Goal: Task Accomplishment & Management: Complete application form

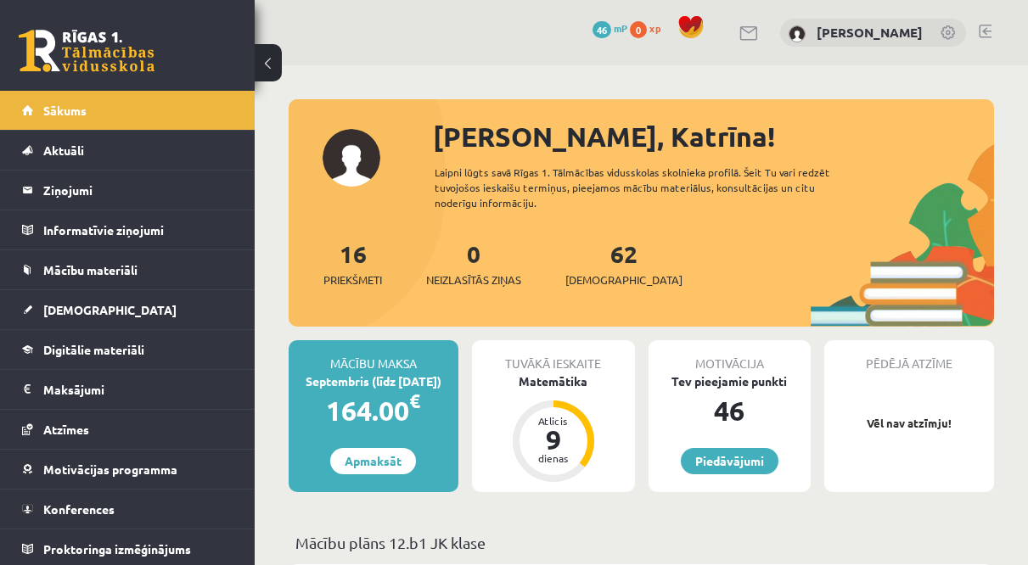
scroll to position [317, 0]
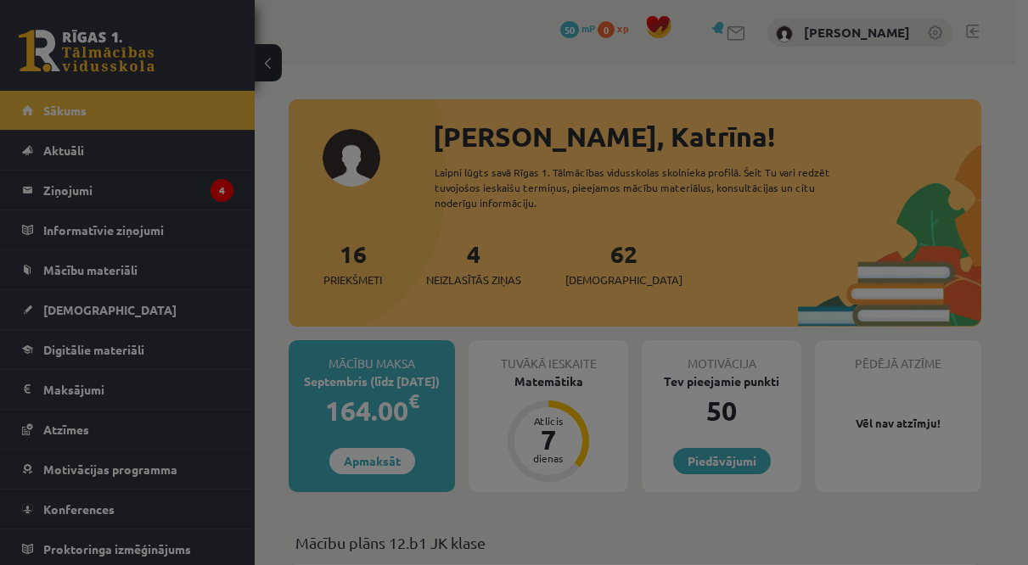
scroll to position [317, 0]
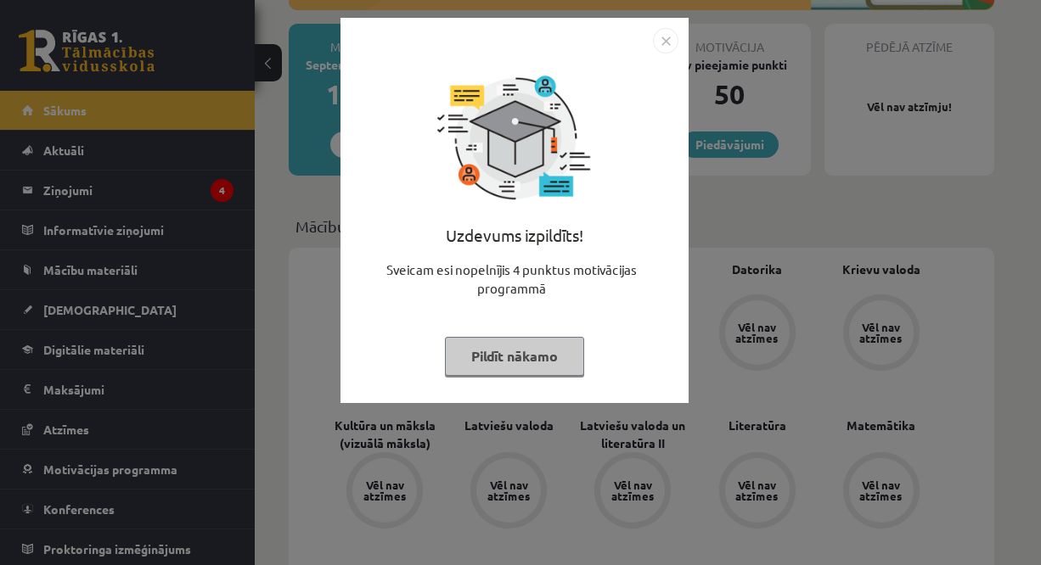
click at [568, 350] on button "Pildīt nākamo" at bounding box center [514, 356] width 139 height 39
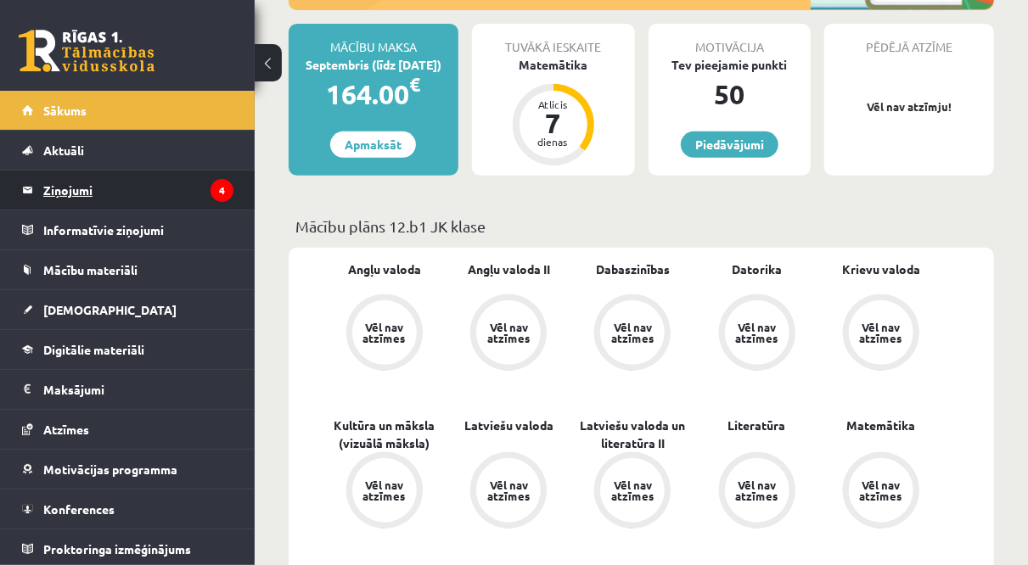
click at [141, 197] on legend "Ziņojumi 4" at bounding box center [138, 190] width 190 height 39
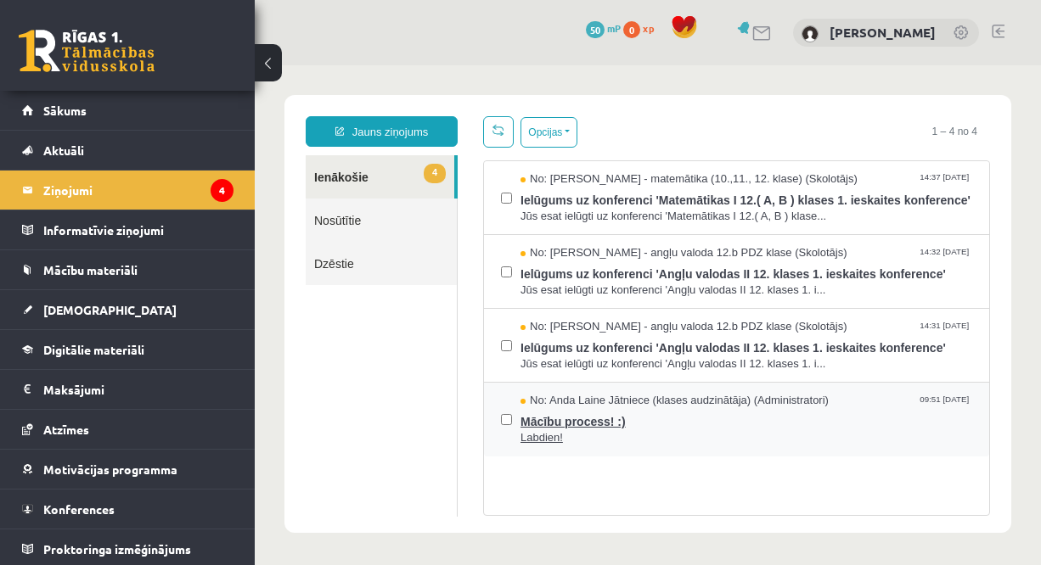
click at [639, 430] on span "Mācību process! :)" at bounding box center [746, 419] width 452 height 21
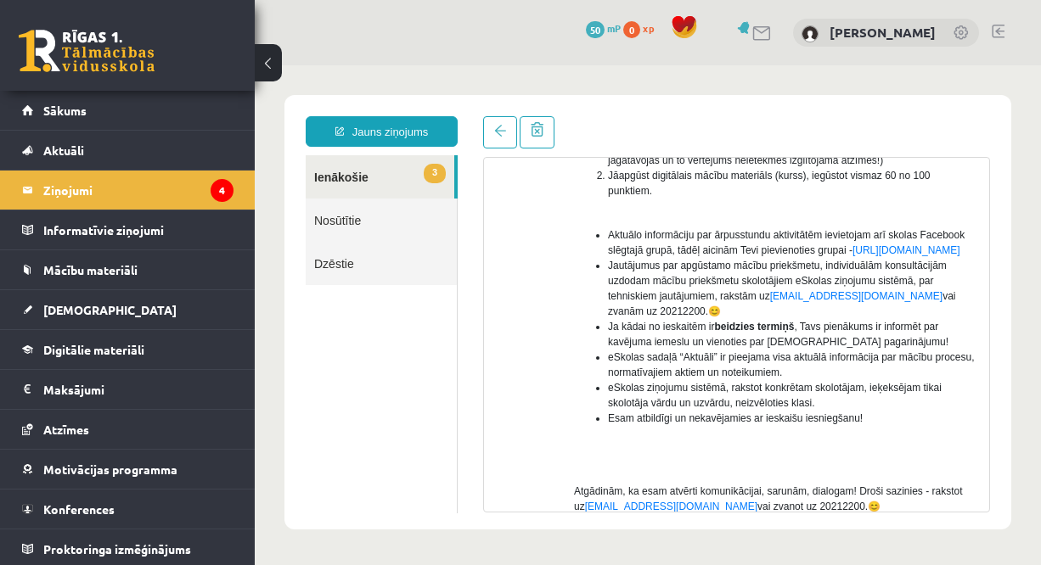
scroll to position [483, 0]
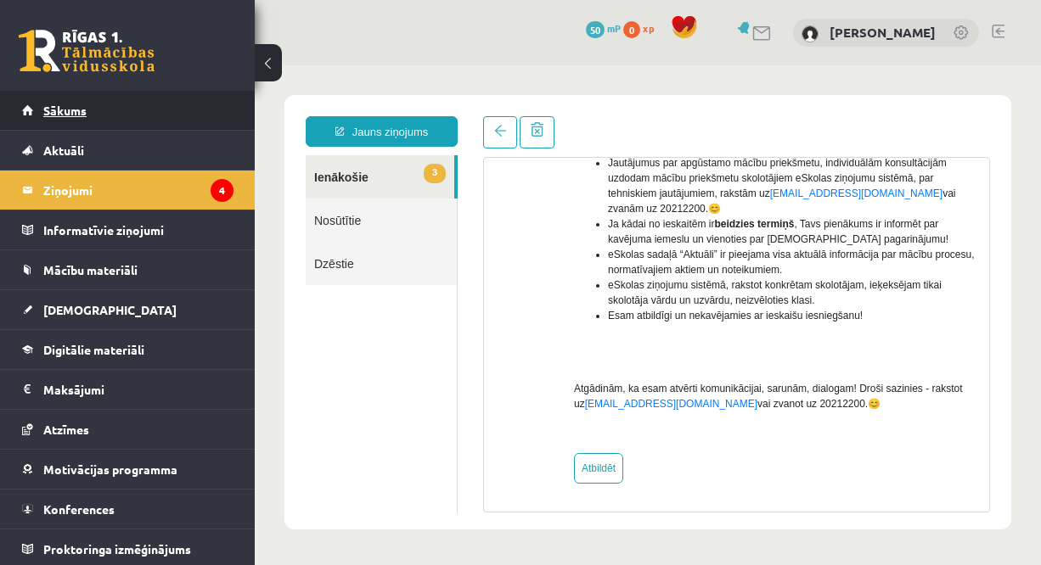
click at [169, 113] on link "Sākums" at bounding box center [127, 110] width 211 height 39
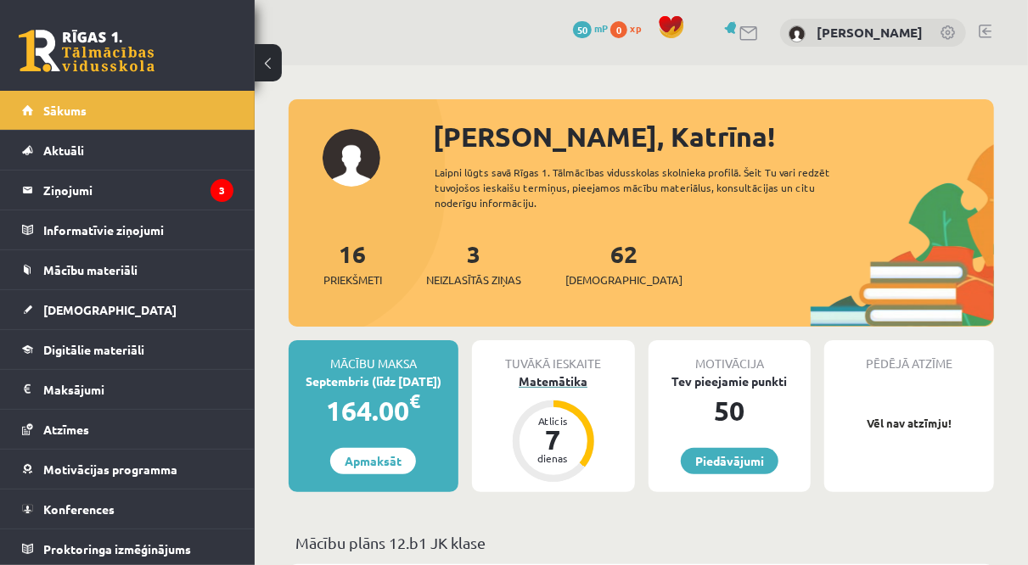
click at [550, 375] on div "Matemātika" at bounding box center [553, 382] width 163 height 18
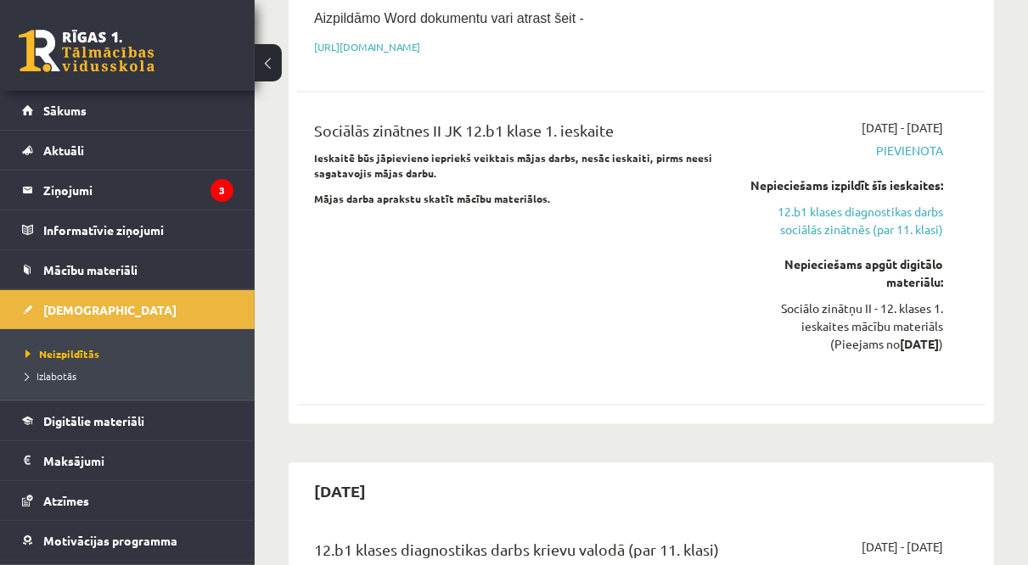
scroll to position [1494, 0]
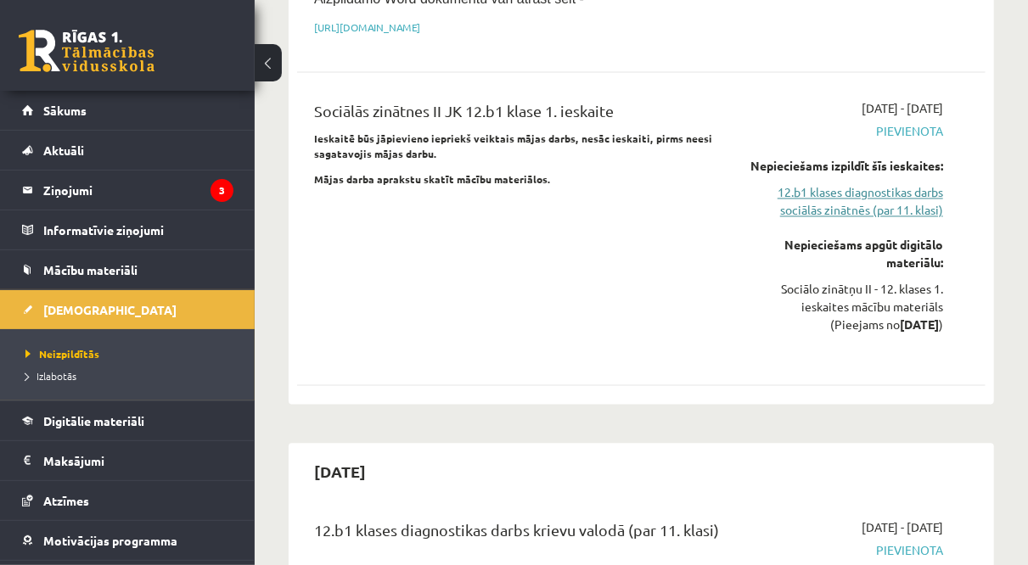
click at [864, 184] on link "12.b1 klases diagnostikas darbs sociālās zinātnēs (par 11. klasi)" at bounding box center [847, 202] width 193 height 36
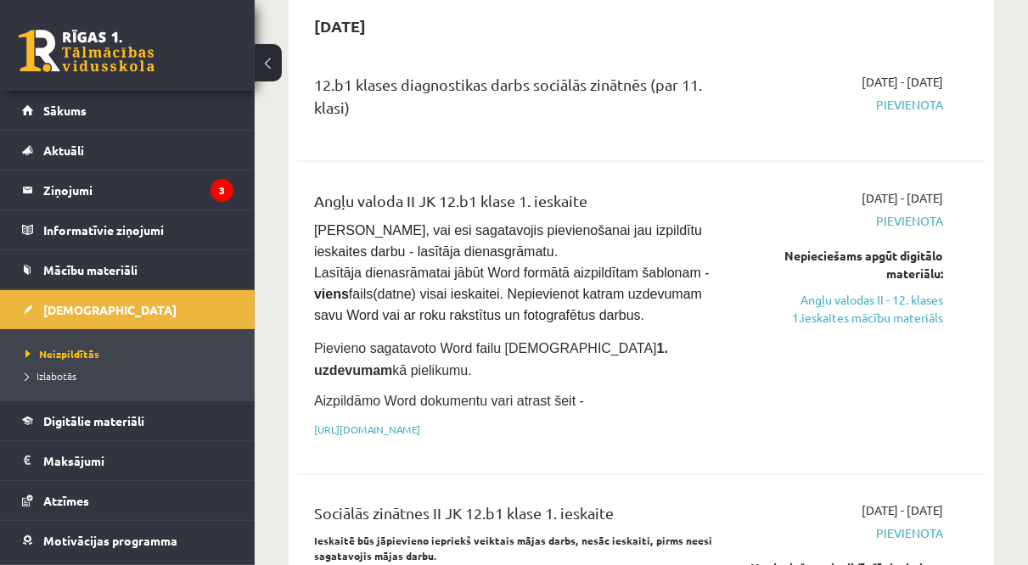
click at [919, 96] on span "Pievienota" at bounding box center [847, 105] width 193 height 18
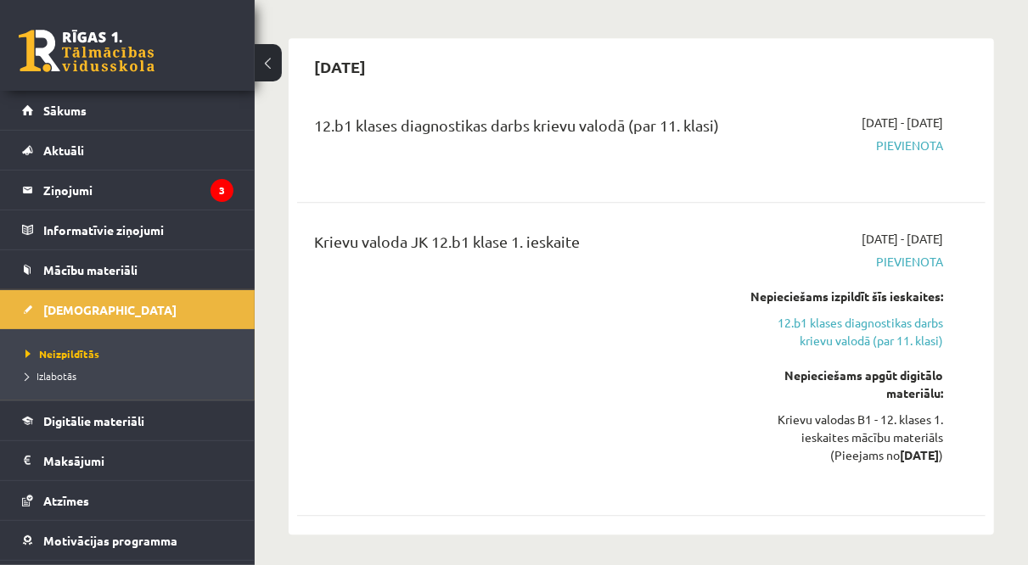
scroll to position [2000, 0]
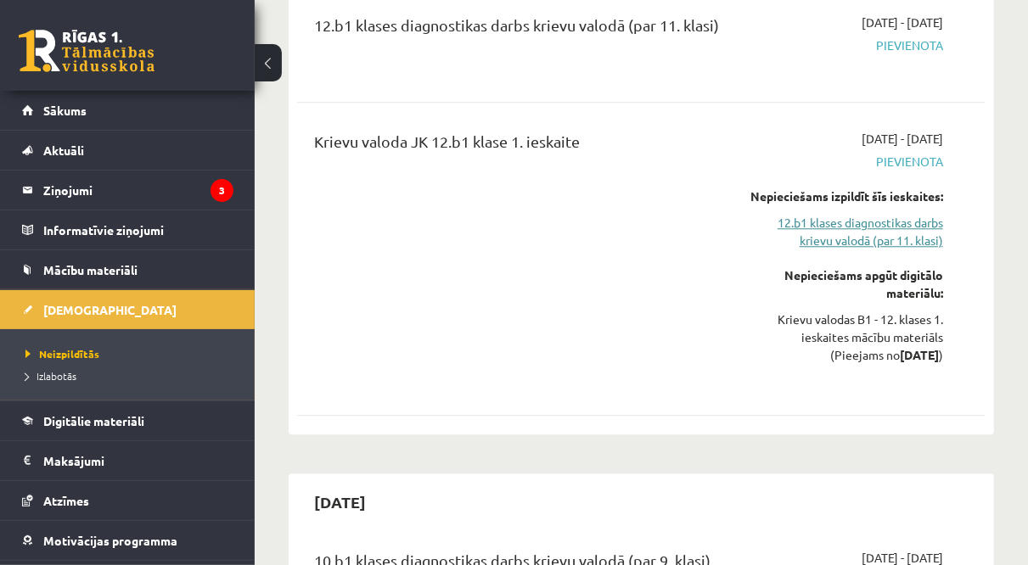
click at [864, 214] on link "12.b1 klases diagnostikas darbs krievu valodā (par 11. klasi)" at bounding box center [847, 232] width 193 height 36
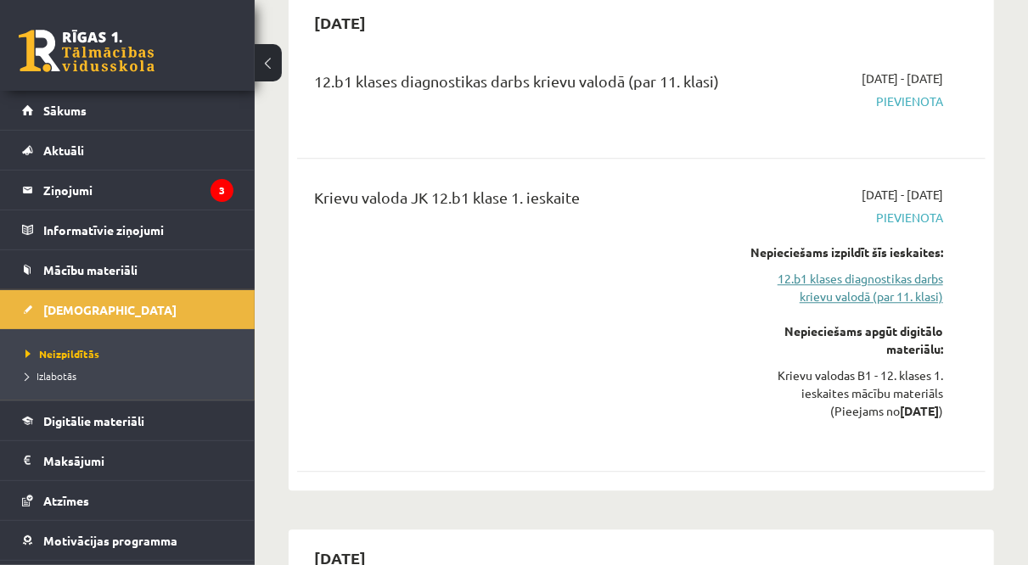
click at [905, 270] on link "12.b1 klases diagnostikas darbs krievu valodā (par 11. klasi)" at bounding box center [847, 288] width 193 height 36
click at [903, 93] on span "Pievienota" at bounding box center [847, 102] width 193 height 18
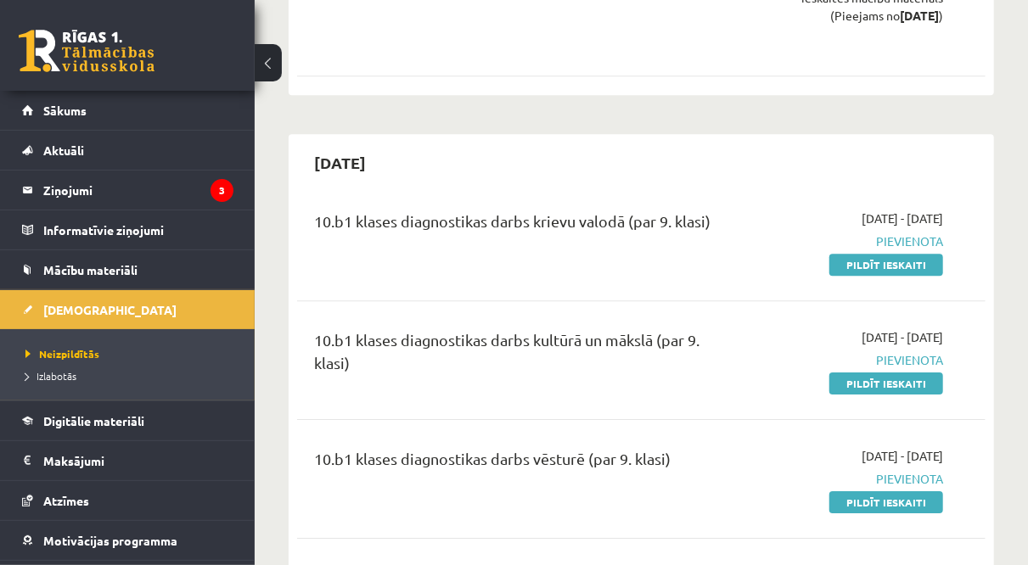
scroll to position [2340, 0]
click at [869, 254] on link "Pildīt ieskaiti" at bounding box center [887, 265] width 114 height 22
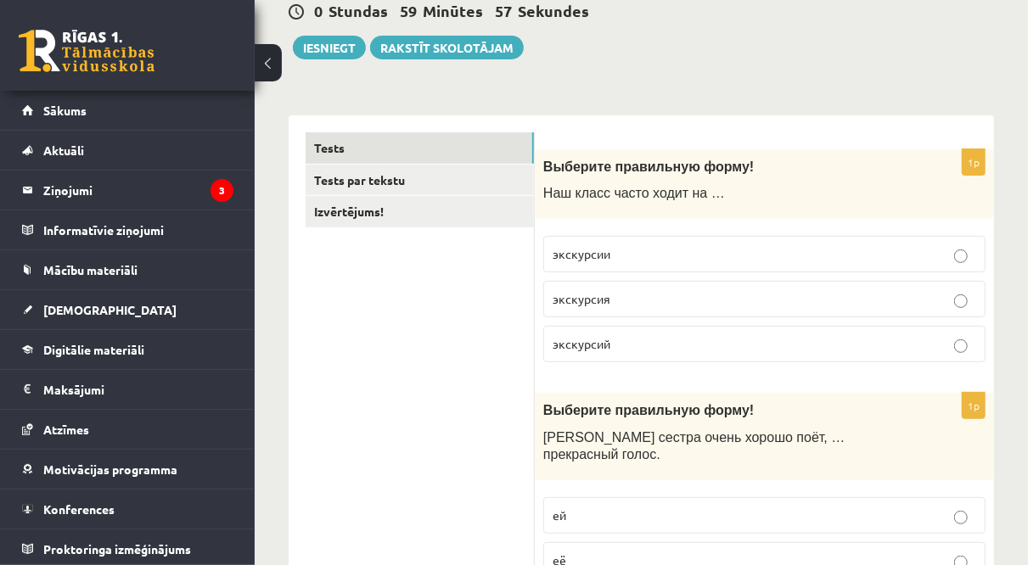
scroll to position [178, 0]
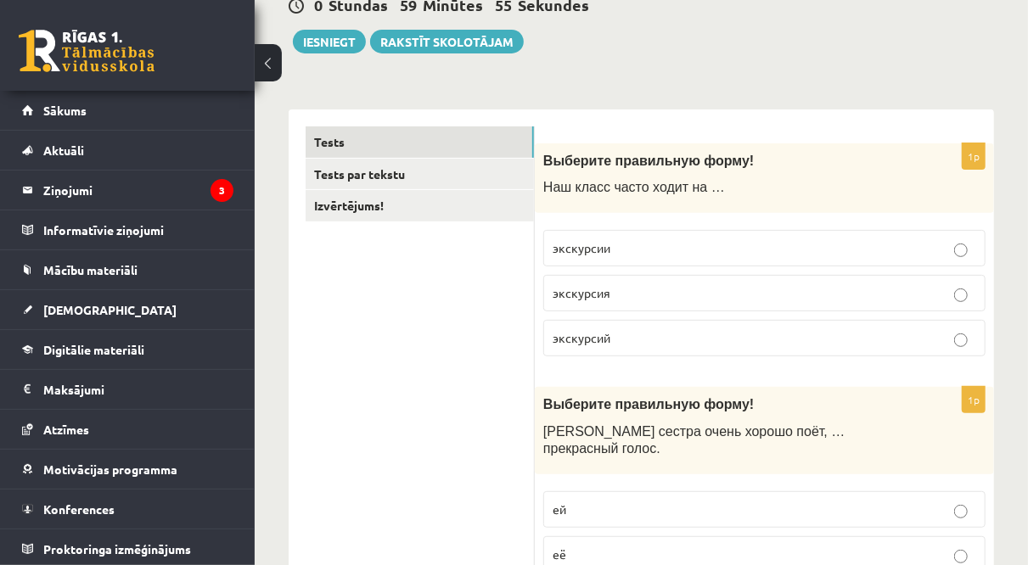
click at [641, 335] on p "экскурсий" at bounding box center [765, 338] width 424 height 18
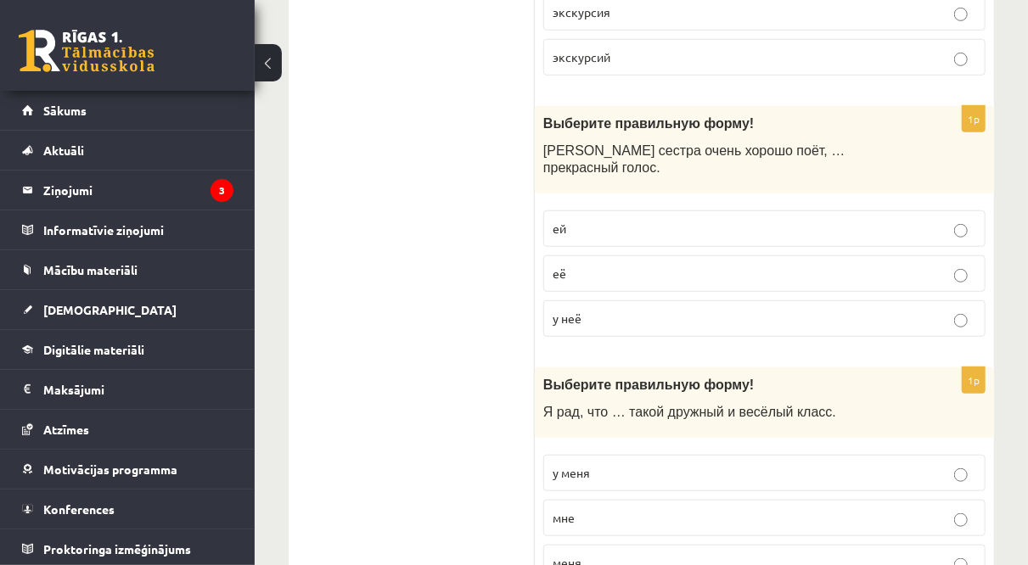
scroll to position [460, 0]
click at [627, 309] on p "у неё" at bounding box center [765, 318] width 424 height 18
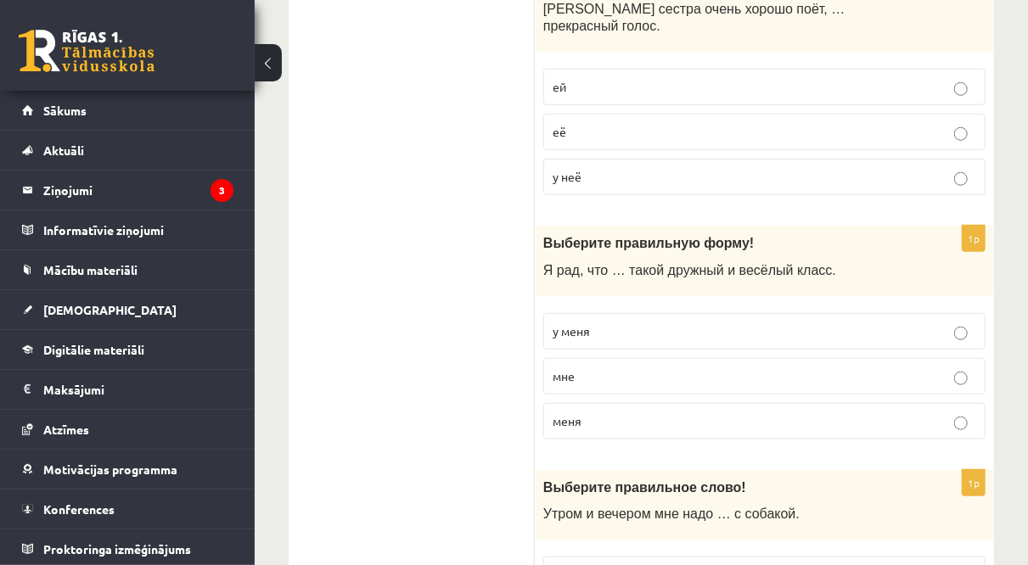
scroll to position [605, 0]
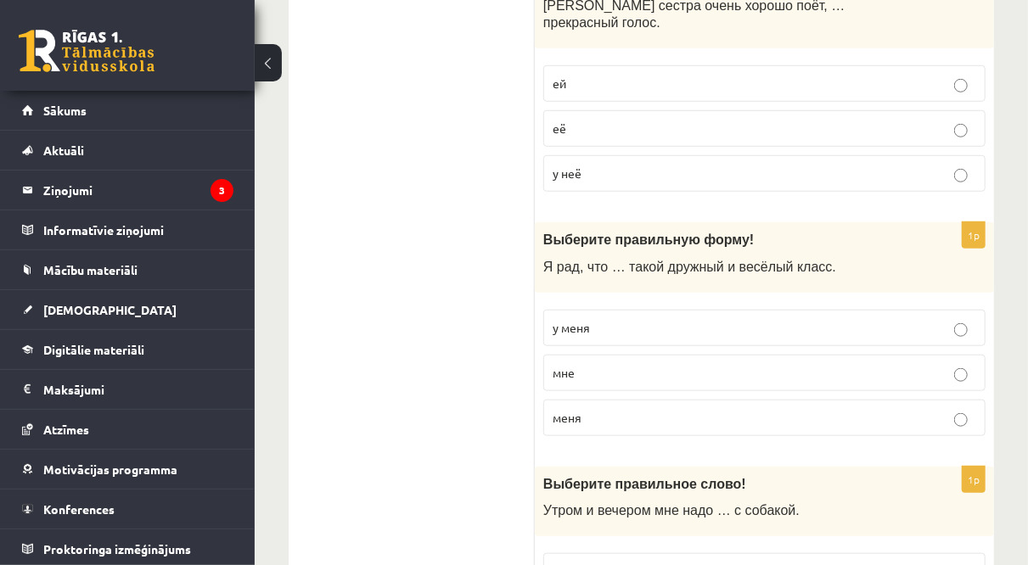
click at [631, 319] on p "у меня" at bounding box center [765, 328] width 424 height 18
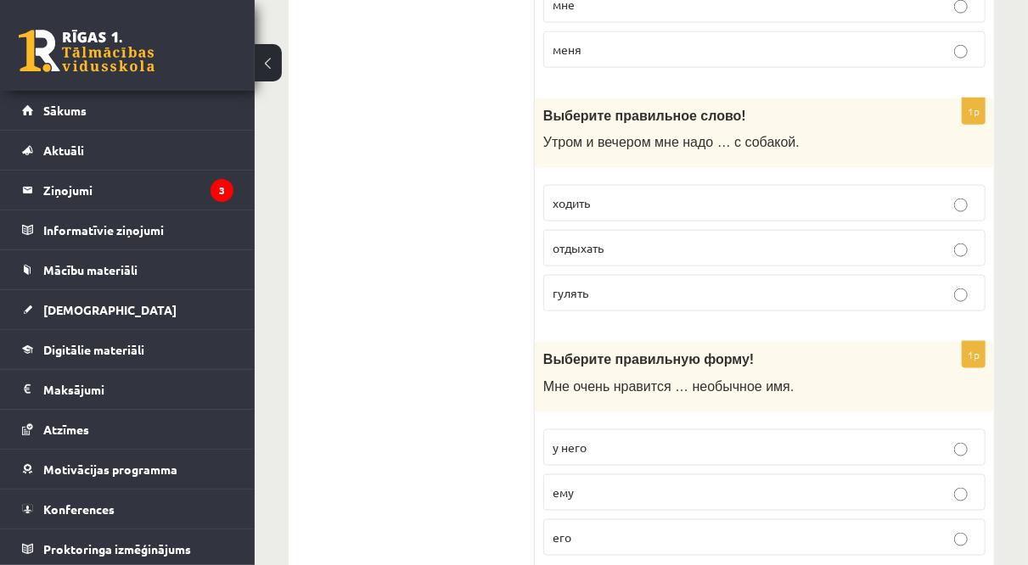
scroll to position [975, 0]
click at [612, 283] on p "гулять" at bounding box center [765, 292] width 424 height 18
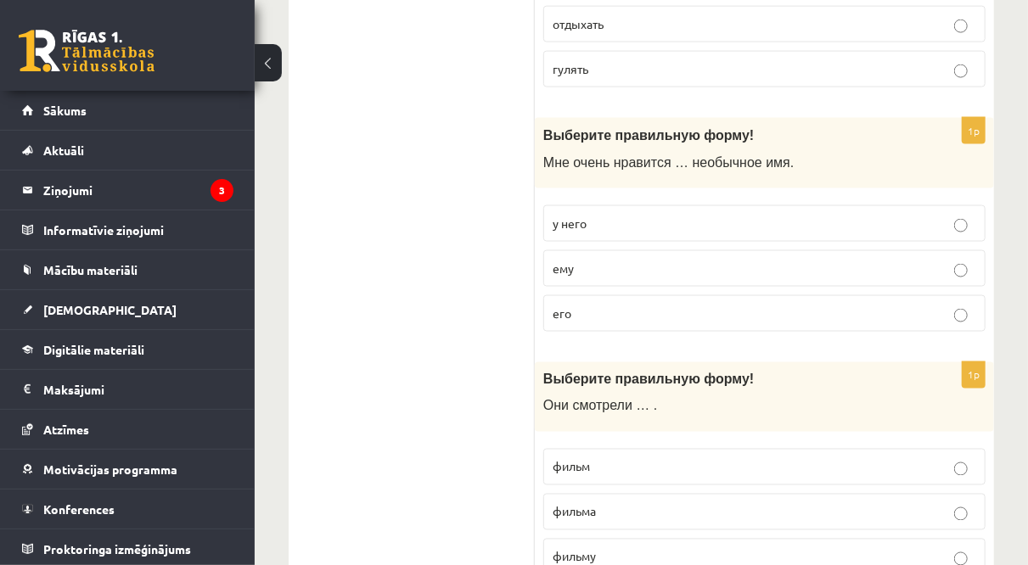
scroll to position [1220, 0]
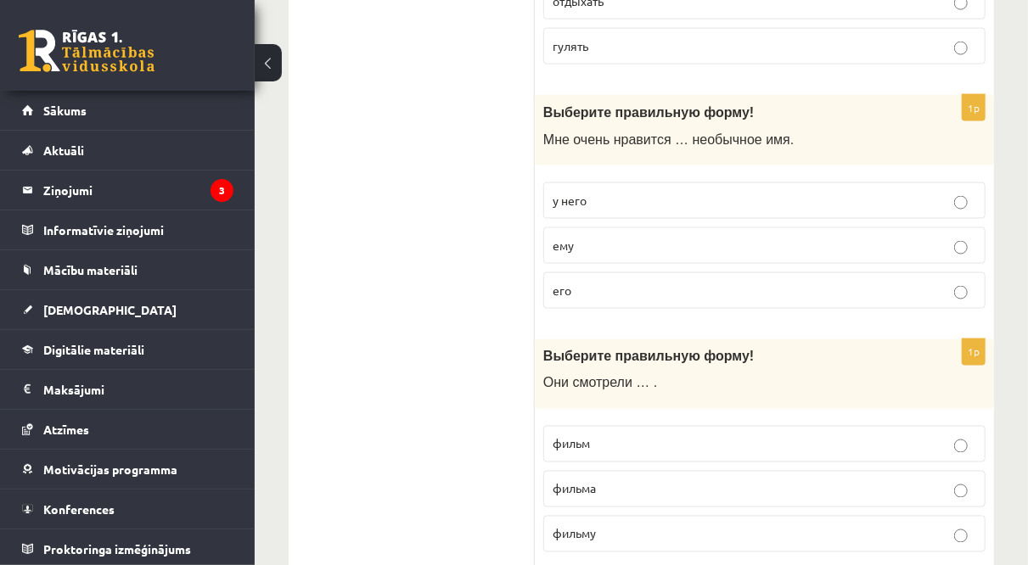
click at [599, 192] on p "у него" at bounding box center [765, 201] width 424 height 18
click at [588, 282] on p "его" at bounding box center [765, 291] width 424 height 18
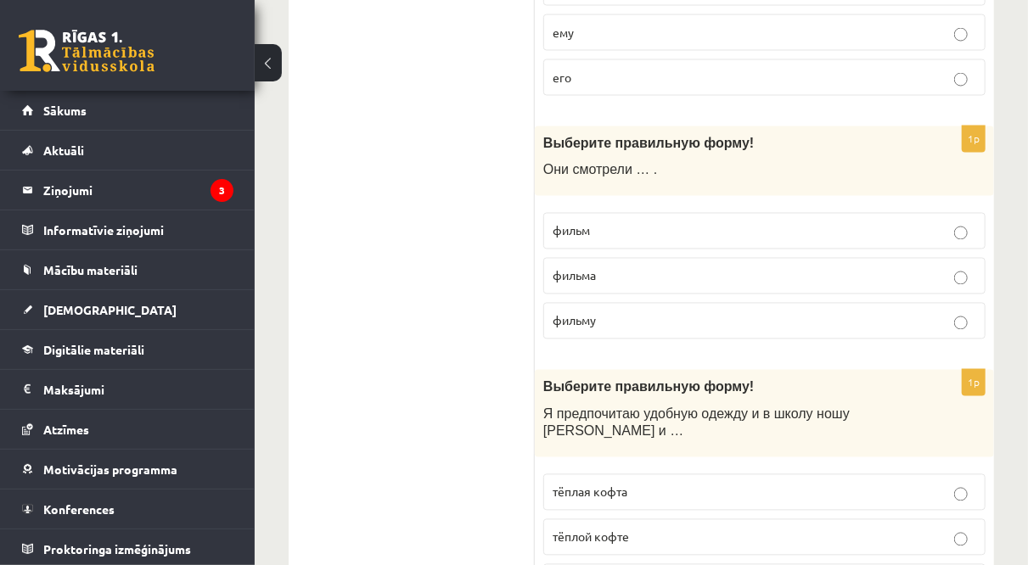
scroll to position [1437, 0]
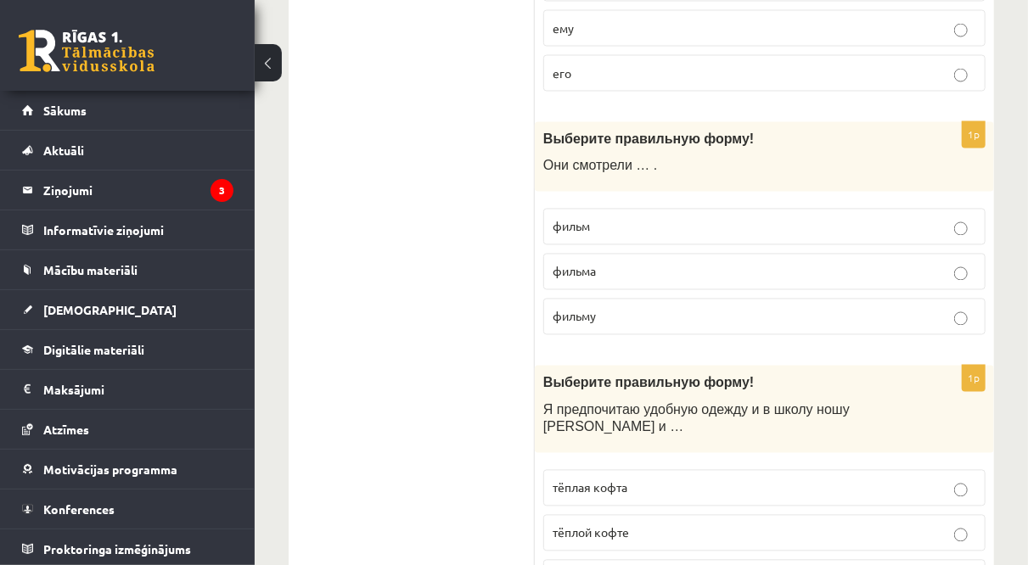
click at [592, 209] on label "фильм" at bounding box center [764, 227] width 442 height 37
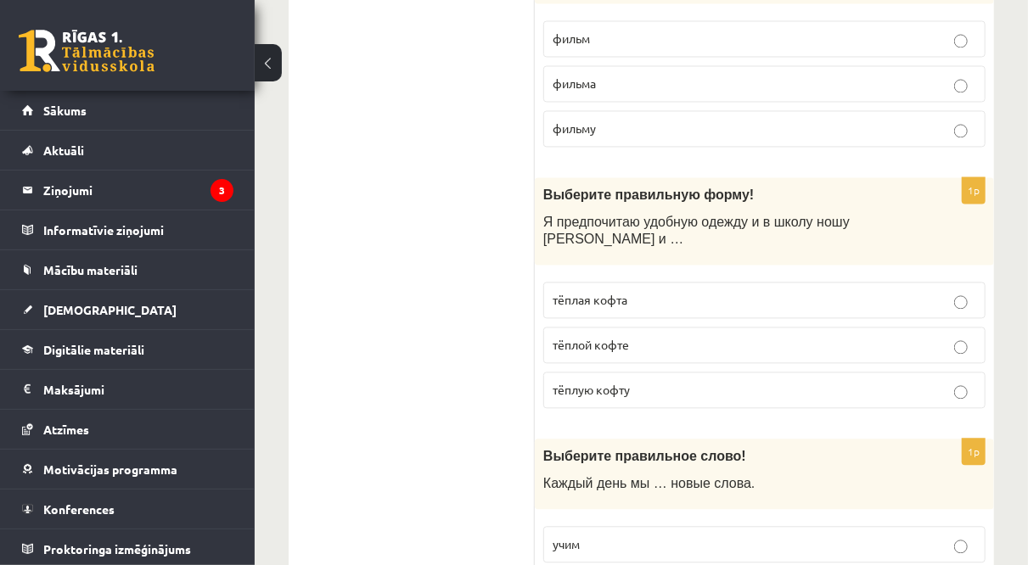
scroll to position [1671, 0]
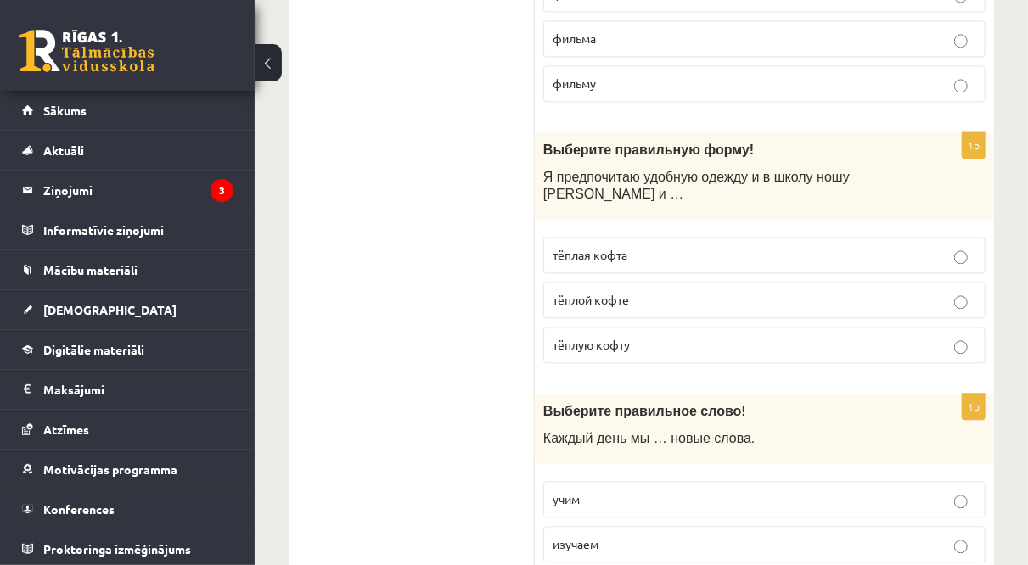
click at [580, 327] on label "тёплую кофту" at bounding box center [764, 345] width 442 height 37
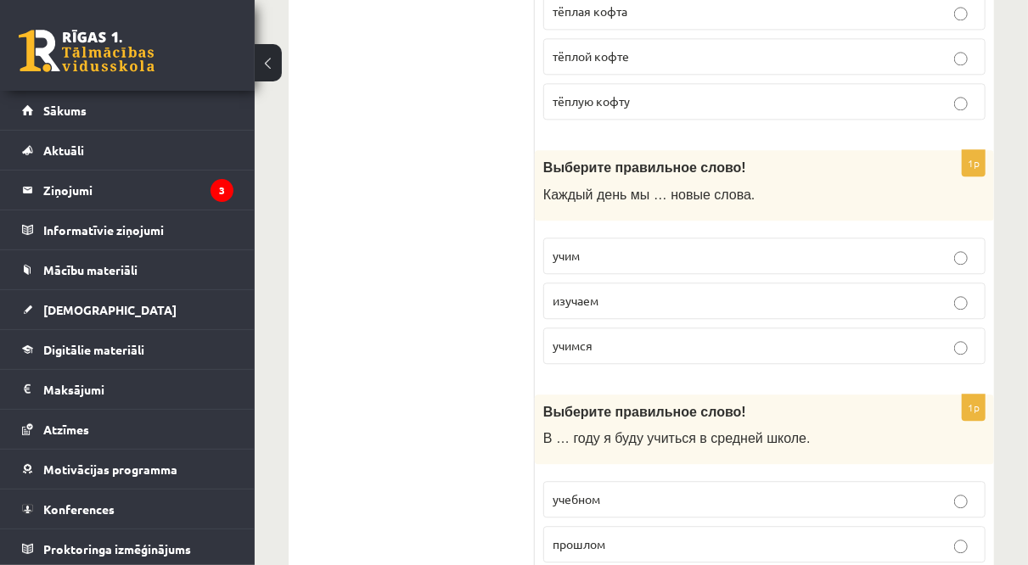
scroll to position [1921, 0]
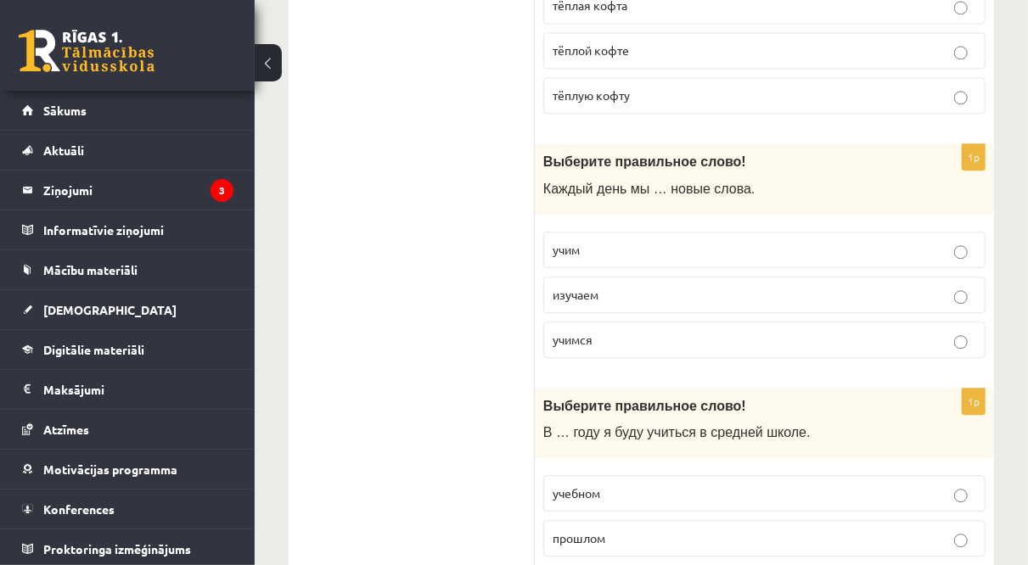
click at [590, 332] on span "учимся" at bounding box center [573, 339] width 40 height 15
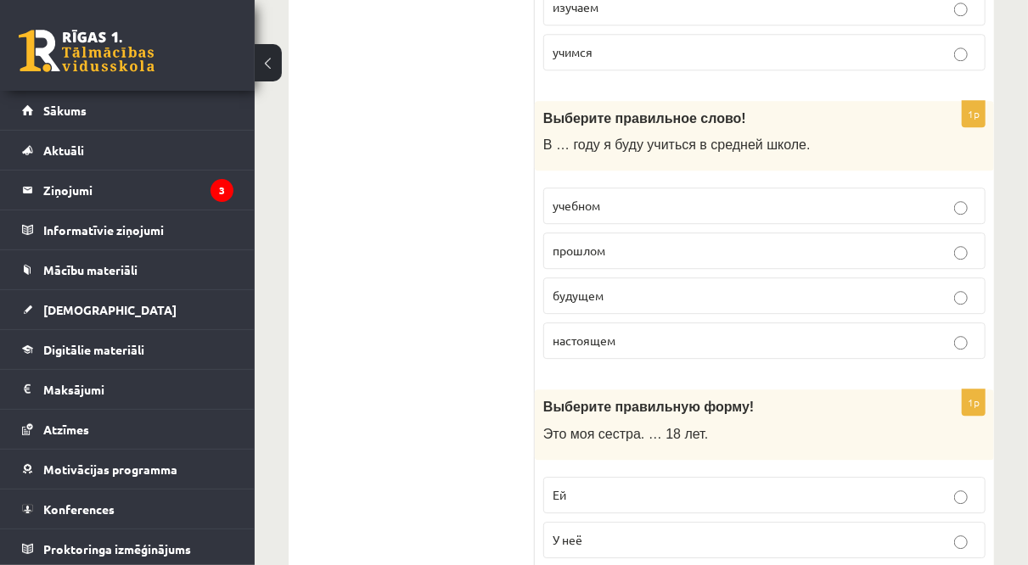
scroll to position [2209, 0]
click at [621, 331] on p "настоящем" at bounding box center [765, 340] width 424 height 18
click at [582, 277] on label "будущем" at bounding box center [764, 295] width 442 height 37
click at [582, 332] on span "настоящем" at bounding box center [584, 339] width 63 height 15
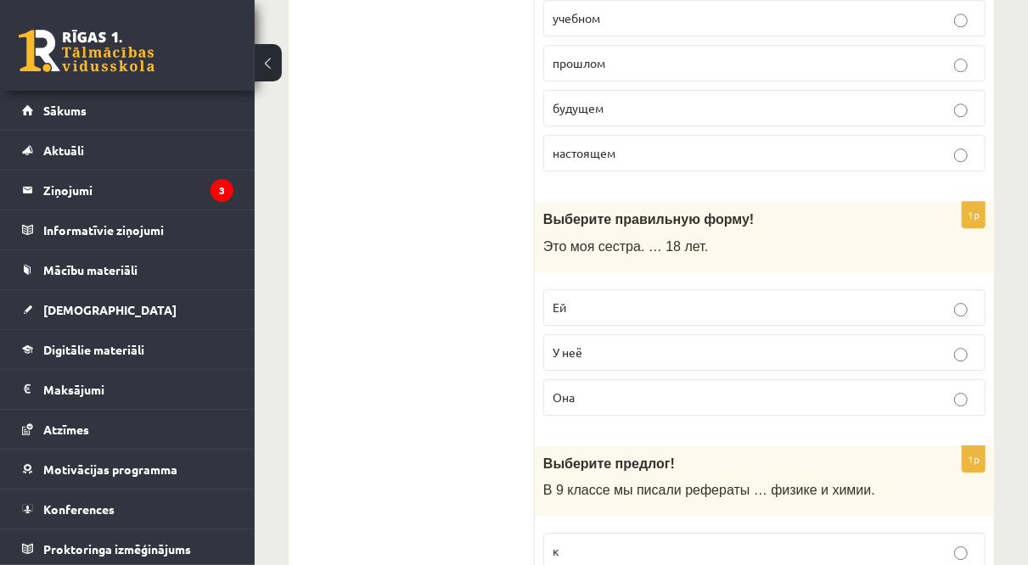
scroll to position [2397, 0]
click at [563, 299] on span "Ей" at bounding box center [560, 306] width 14 height 15
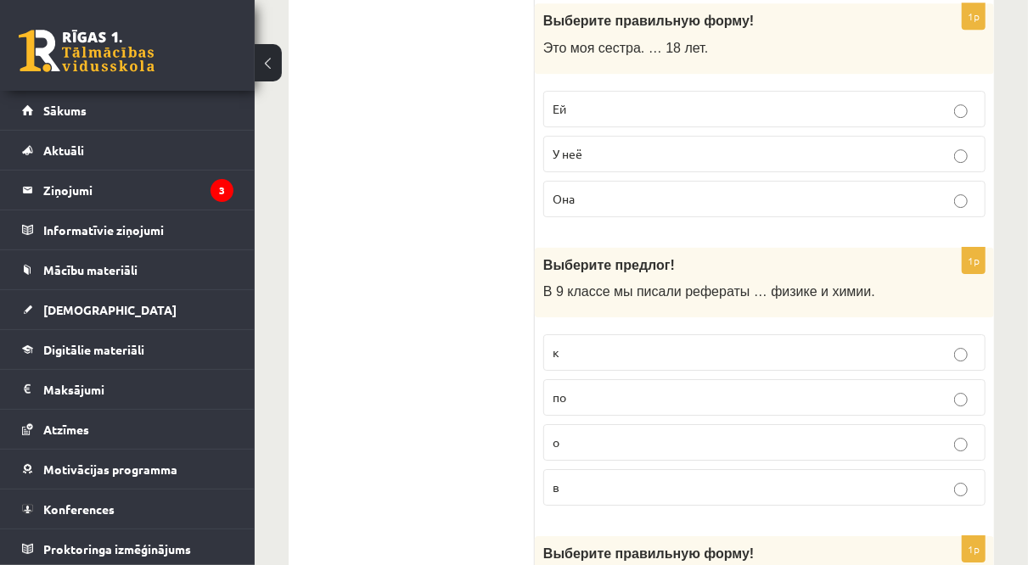
scroll to position [2654, 0]
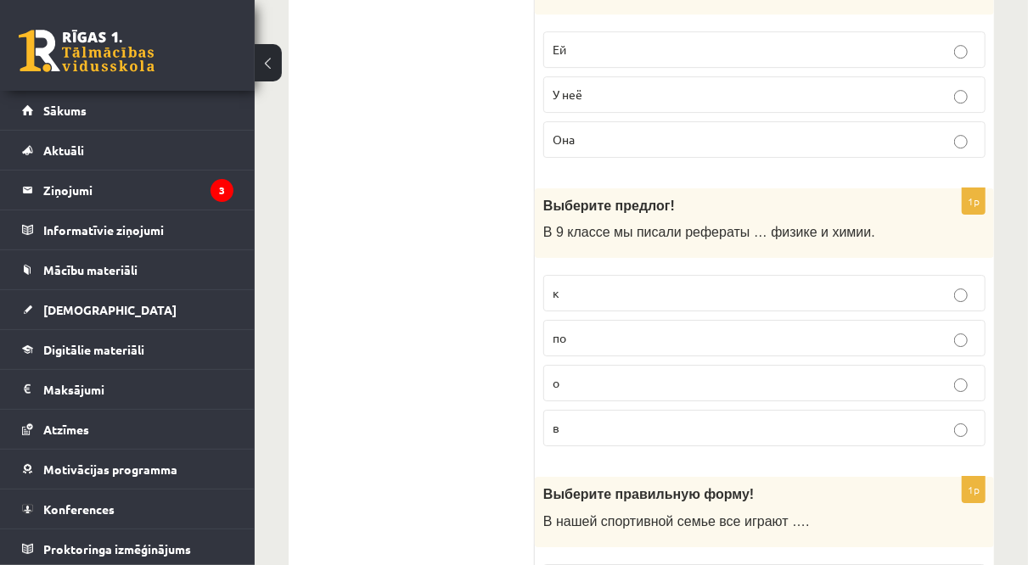
click at [580, 419] on p "в" at bounding box center [765, 428] width 424 height 18
click at [577, 329] on p "по" at bounding box center [765, 338] width 424 height 18
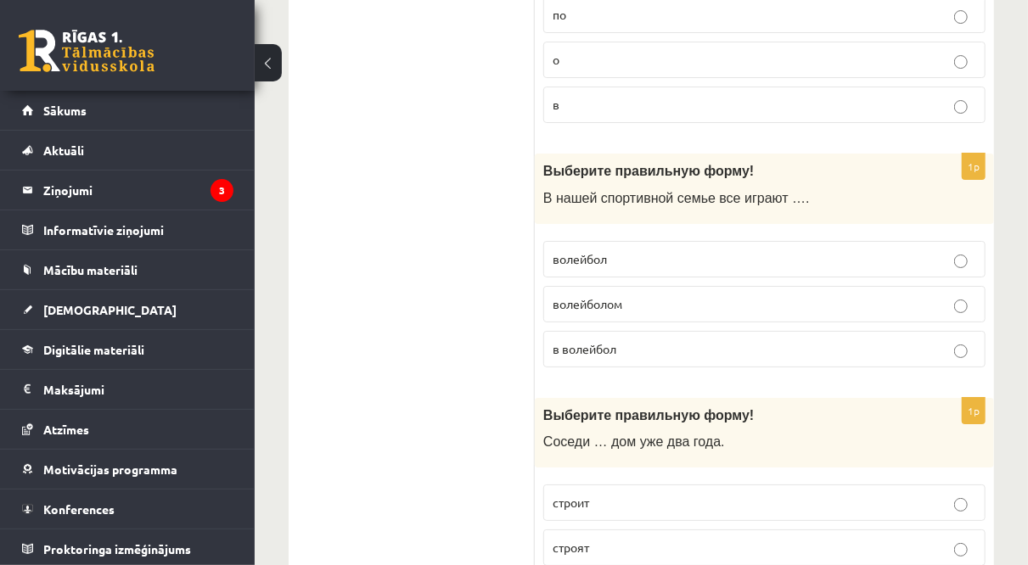
scroll to position [2979, 0]
click at [616, 250] on p "волейбол" at bounding box center [765, 259] width 424 height 18
click at [605, 397] on div "Выберите правильную форму! Соседи … дом уже два года." at bounding box center [764, 432] width 459 height 70
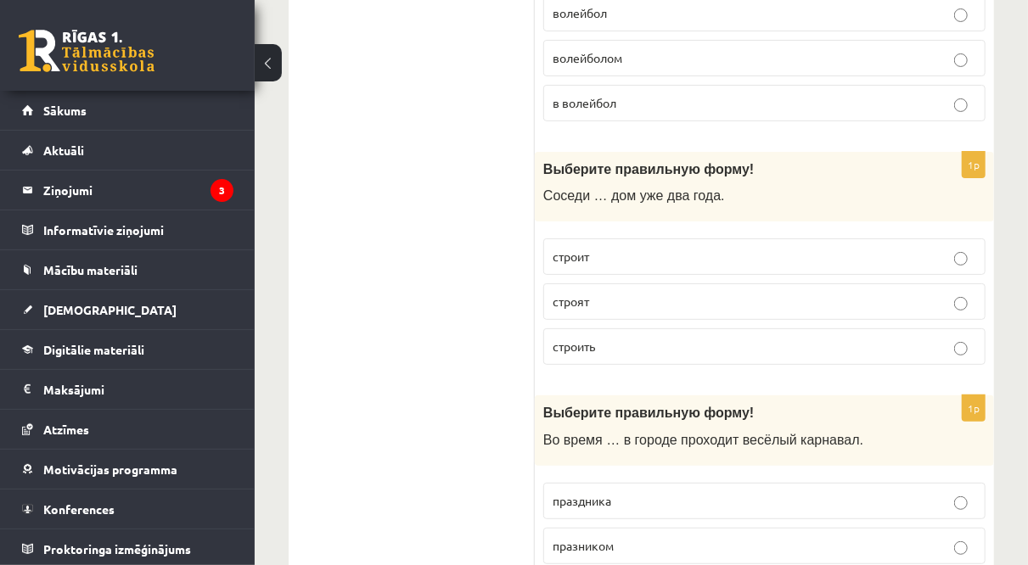
scroll to position [3246, 0]
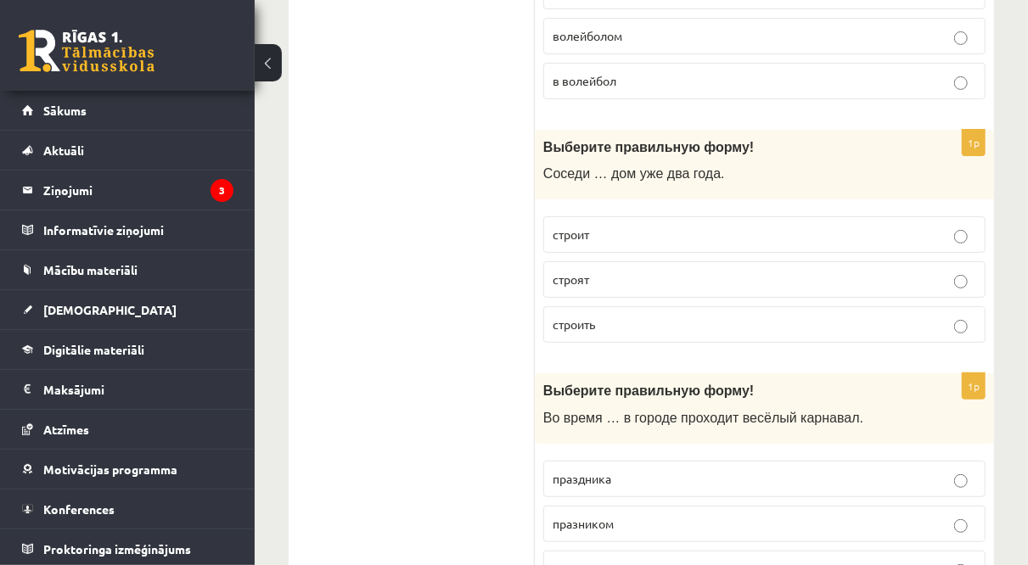
click at [613, 271] on p "строят" at bounding box center [765, 280] width 424 height 18
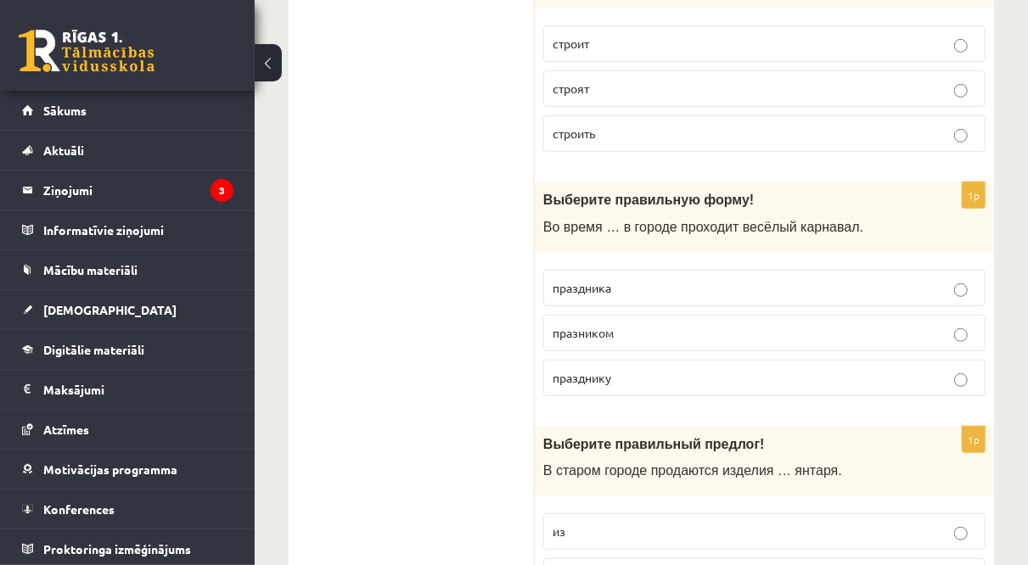
scroll to position [3440, 0]
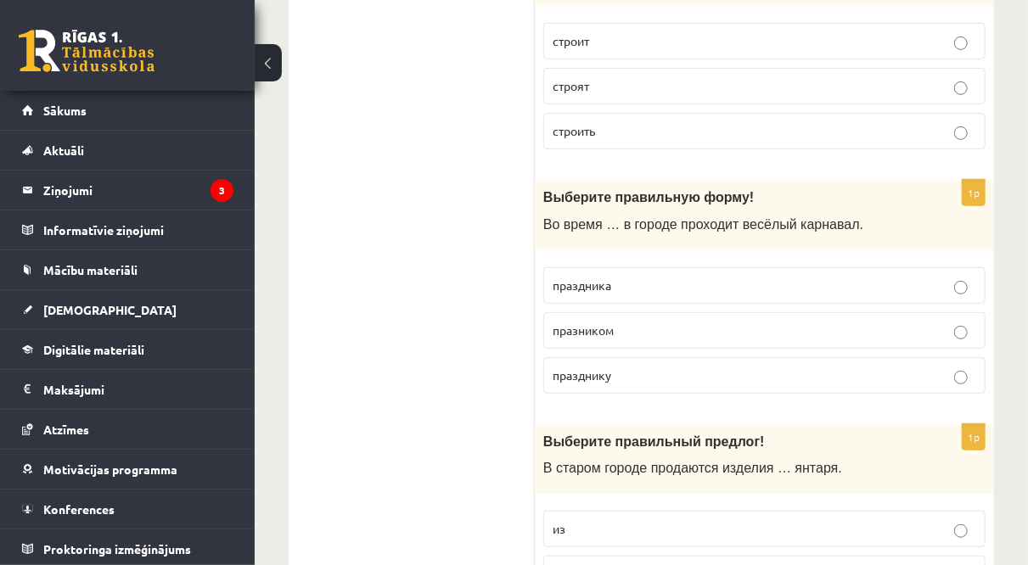
click at [613, 277] on p "праздника" at bounding box center [765, 286] width 424 height 18
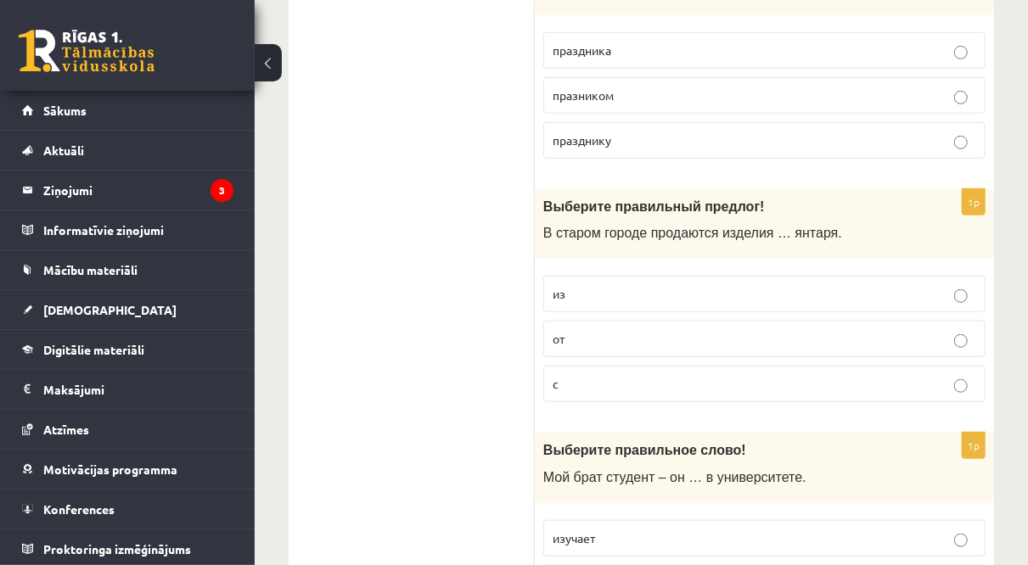
scroll to position [3691, 0]
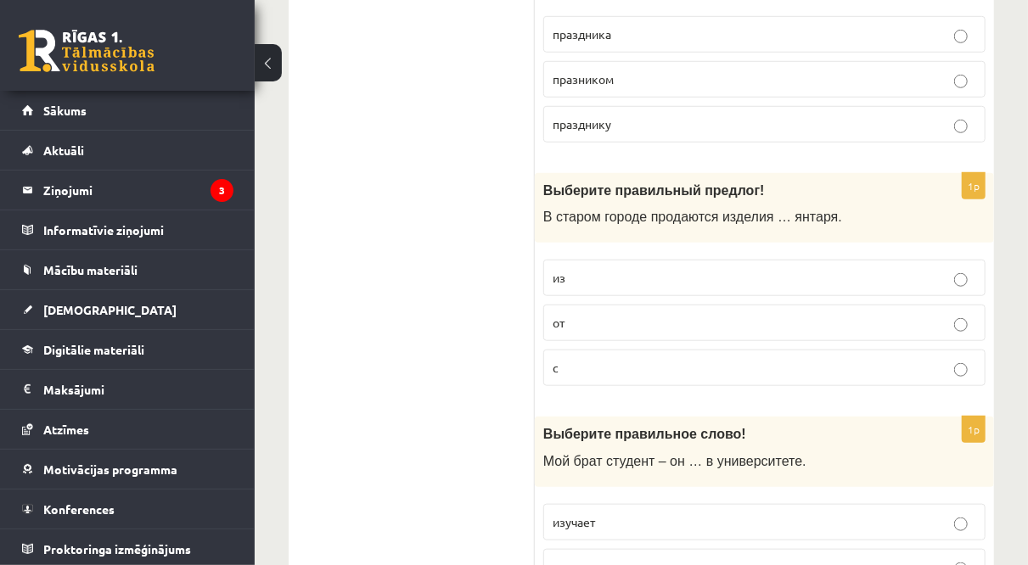
click at [612, 269] on p "из" at bounding box center [765, 278] width 424 height 18
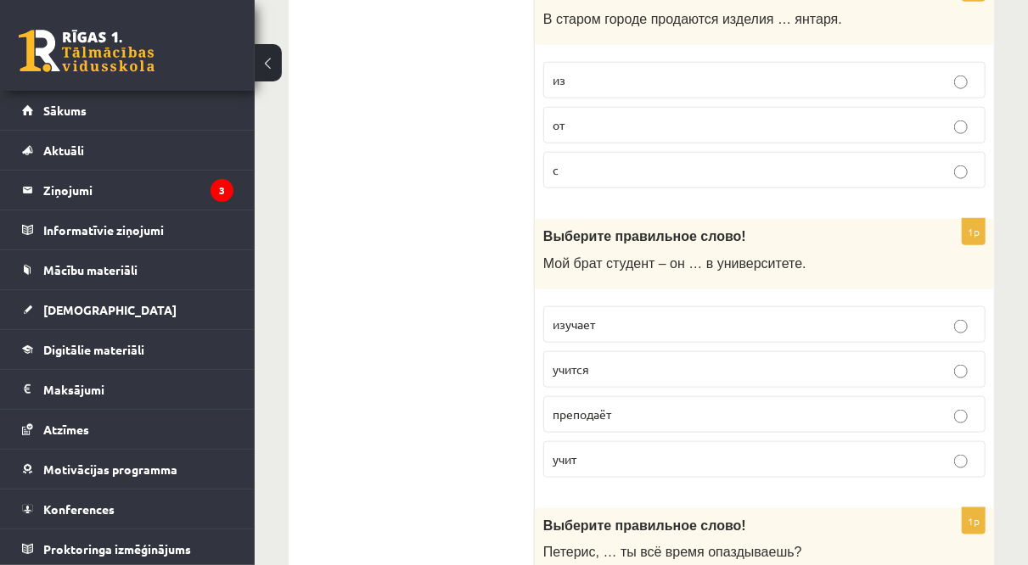
scroll to position [3890, 0]
click at [724, 360] on p "учится" at bounding box center [765, 369] width 424 height 18
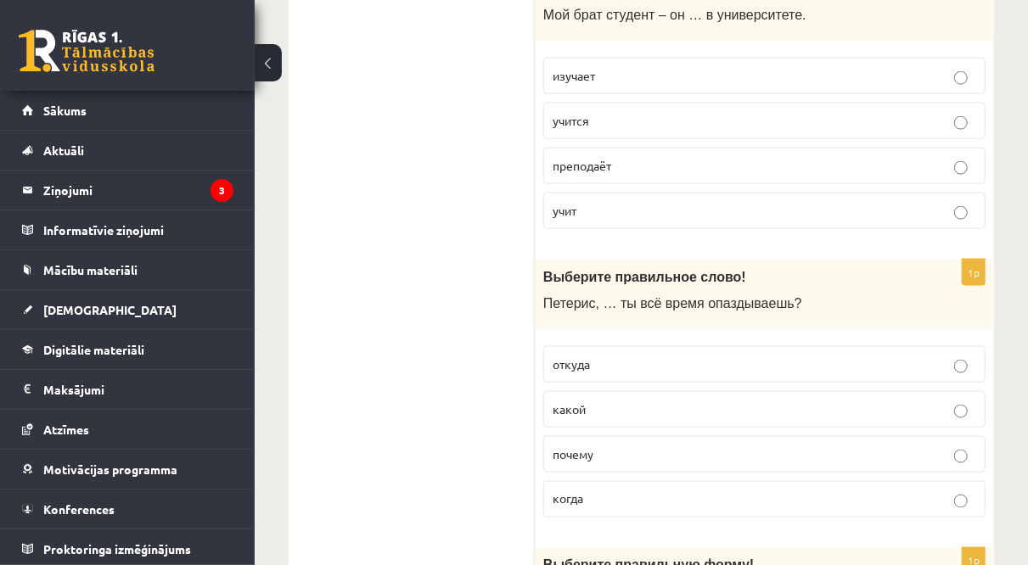
scroll to position [4139, 0]
click at [684, 444] on p "почему" at bounding box center [765, 453] width 424 height 18
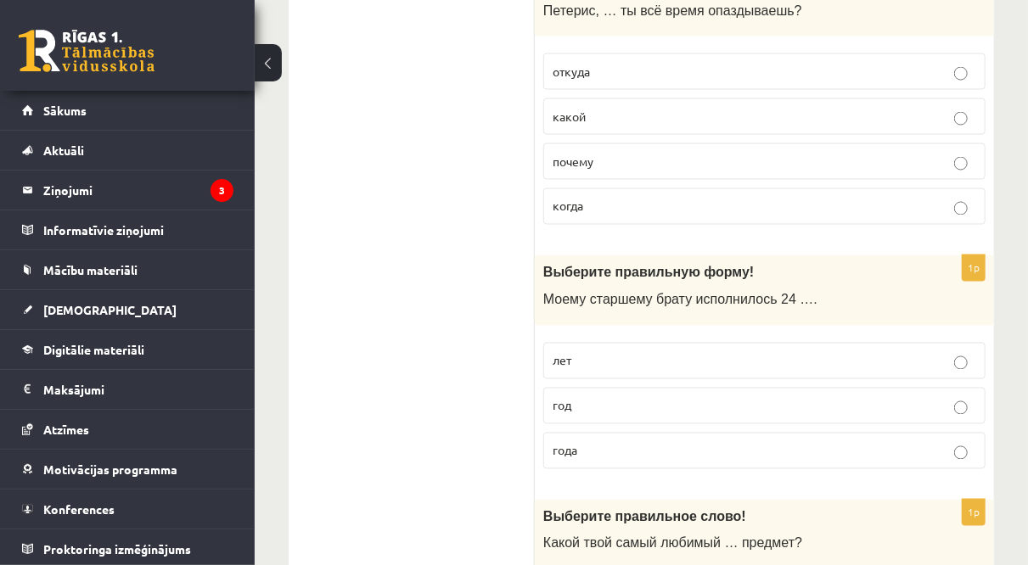
scroll to position [4431, 0]
click at [621, 352] on p "лет" at bounding box center [765, 361] width 424 height 18
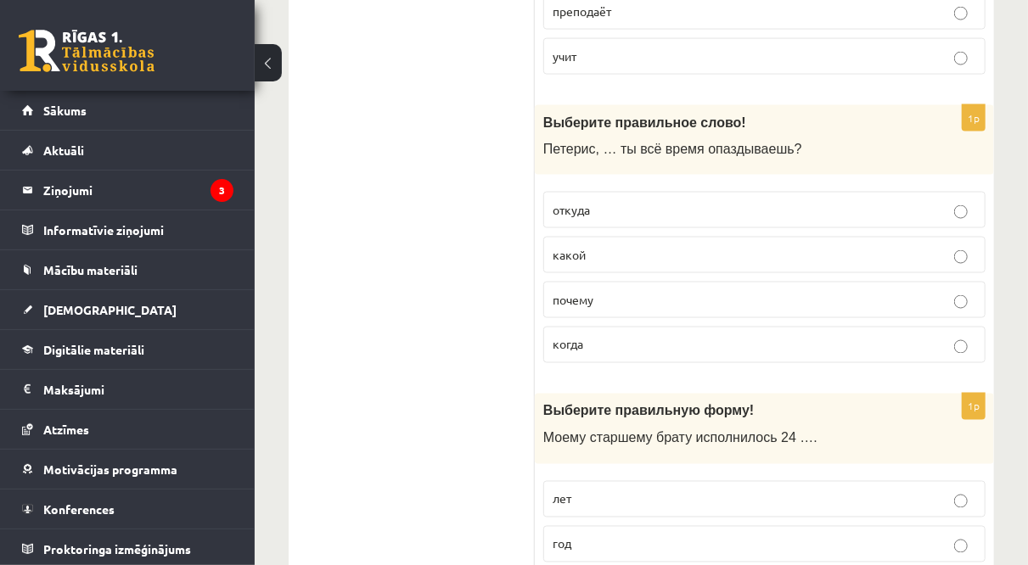
click at [621, 336] on p "когда" at bounding box center [765, 345] width 424 height 18
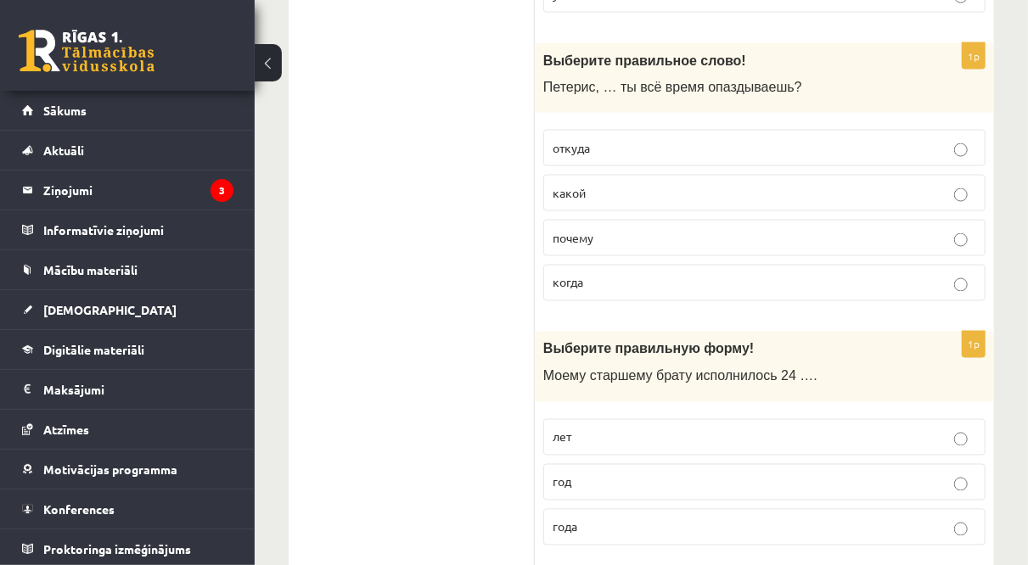
scroll to position [4355, 0]
click at [602, 228] on p "почему" at bounding box center [765, 237] width 424 height 18
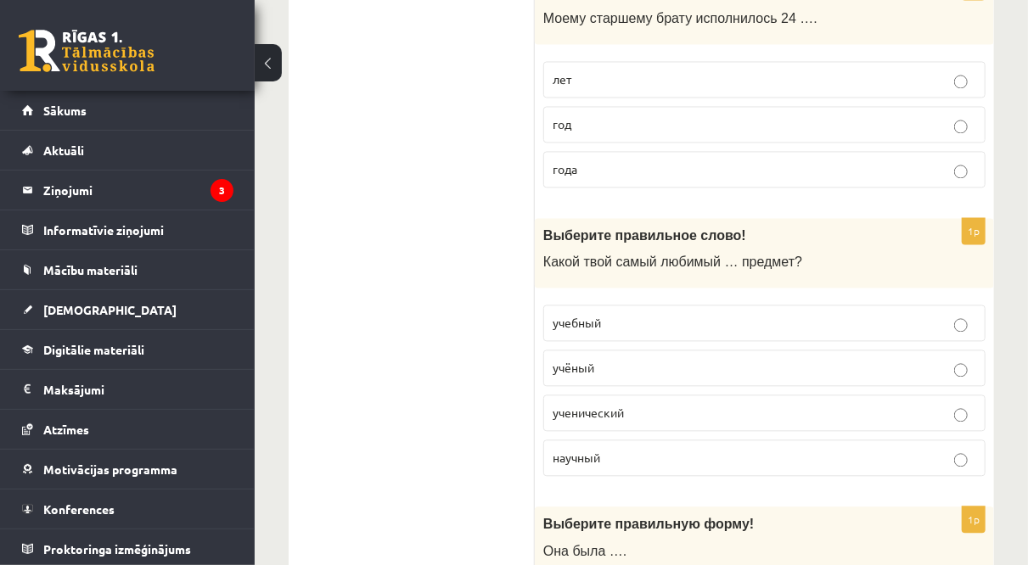
scroll to position [4746, 0]
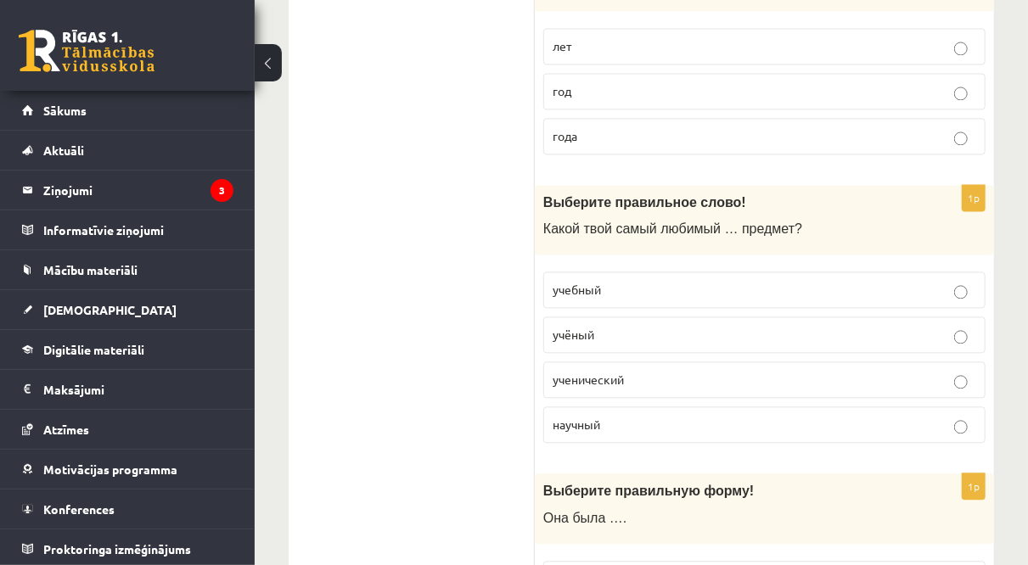
click at [593, 282] on span "учебный" at bounding box center [577, 289] width 48 height 15
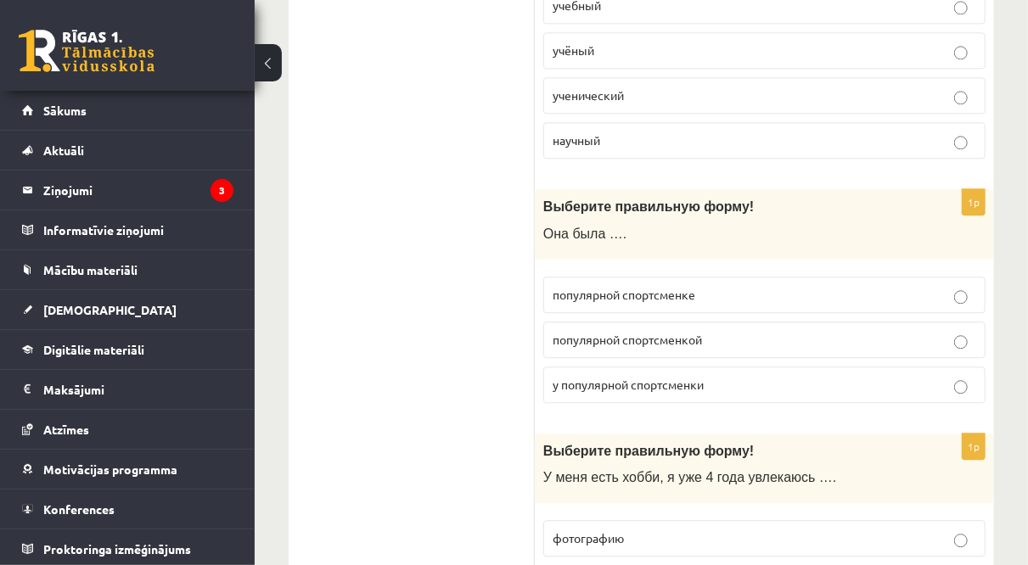
scroll to position [5031, 0]
click at [648, 321] on label "популярной спортсменкой" at bounding box center [764, 339] width 442 height 37
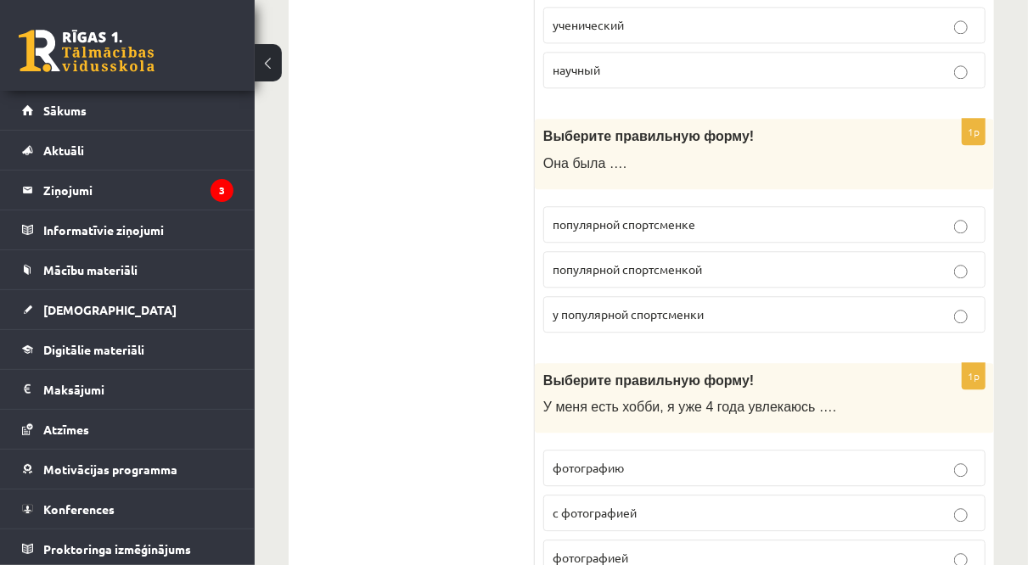
drag, startPoint x: 622, startPoint y: 489, endPoint x: 487, endPoint y: 410, distance: 156.4
click at [597, 550] on span "фотографией" at bounding box center [591, 557] width 76 height 15
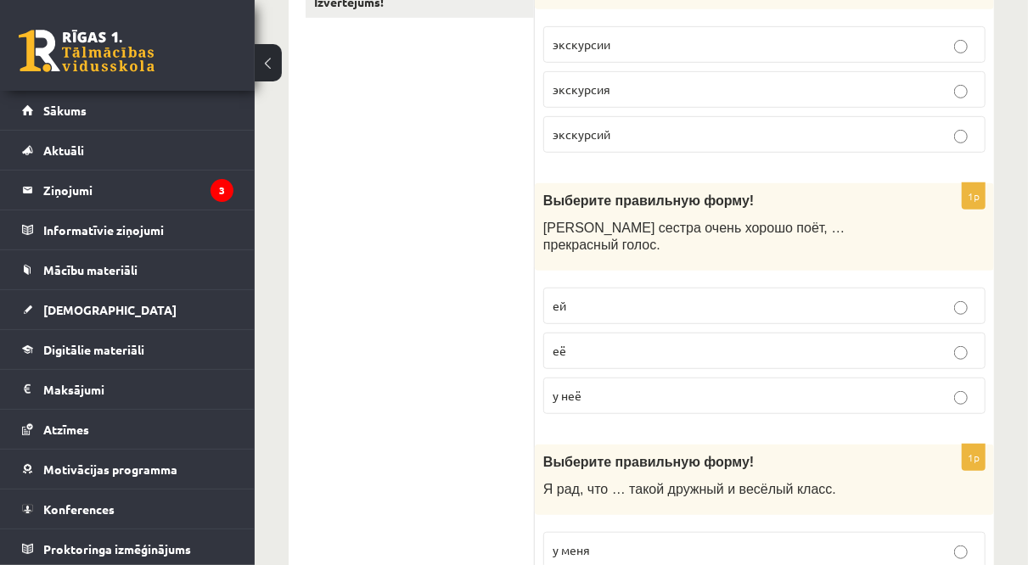
scroll to position [0, 0]
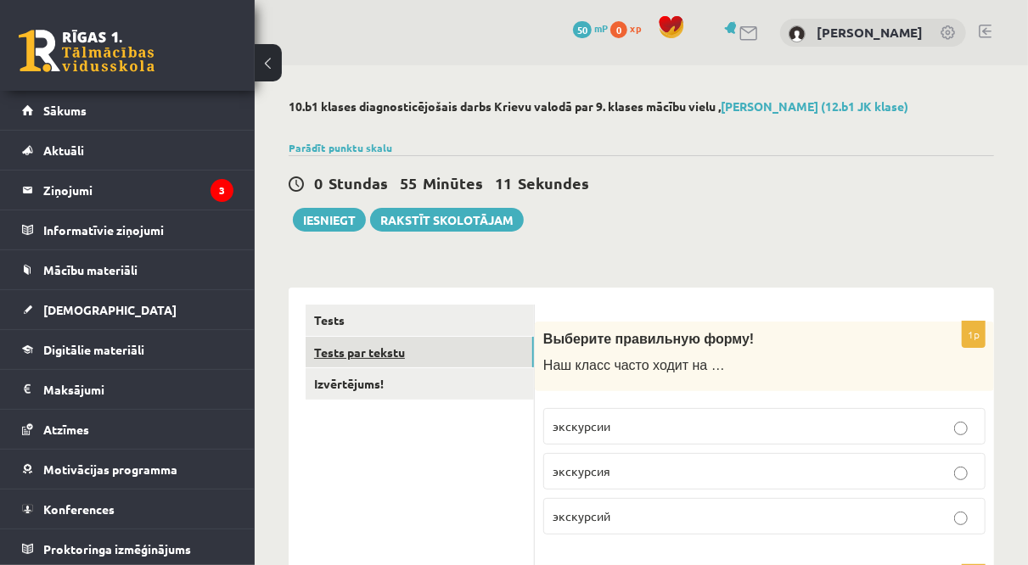
click at [322, 363] on link "Tests par tekstu" at bounding box center [420, 352] width 228 height 31
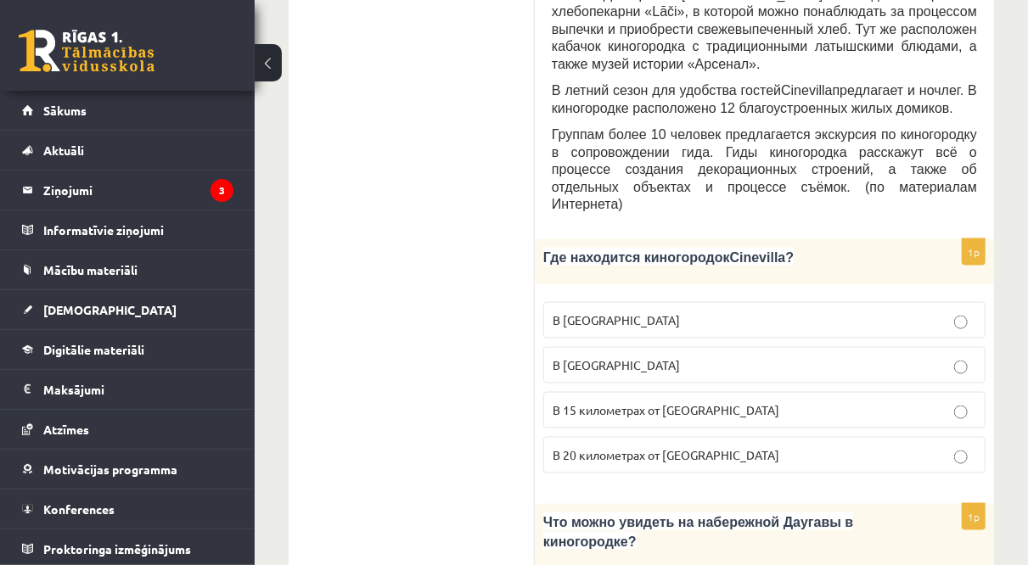
scroll to position [1007, 0]
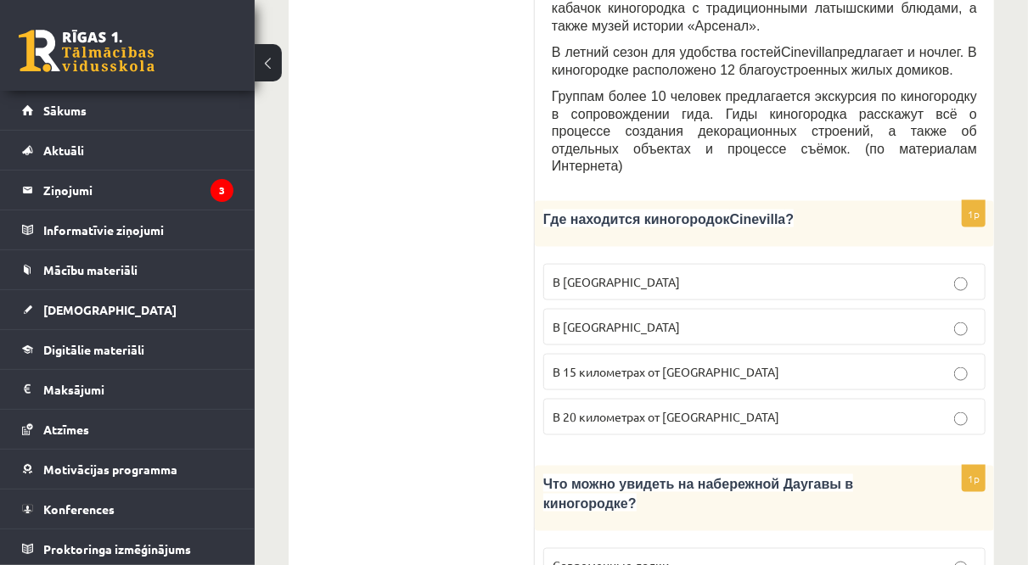
click at [588, 364] on span "В 15 километрах от Тукумса" at bounding box center [666, 371] width 227 height 15
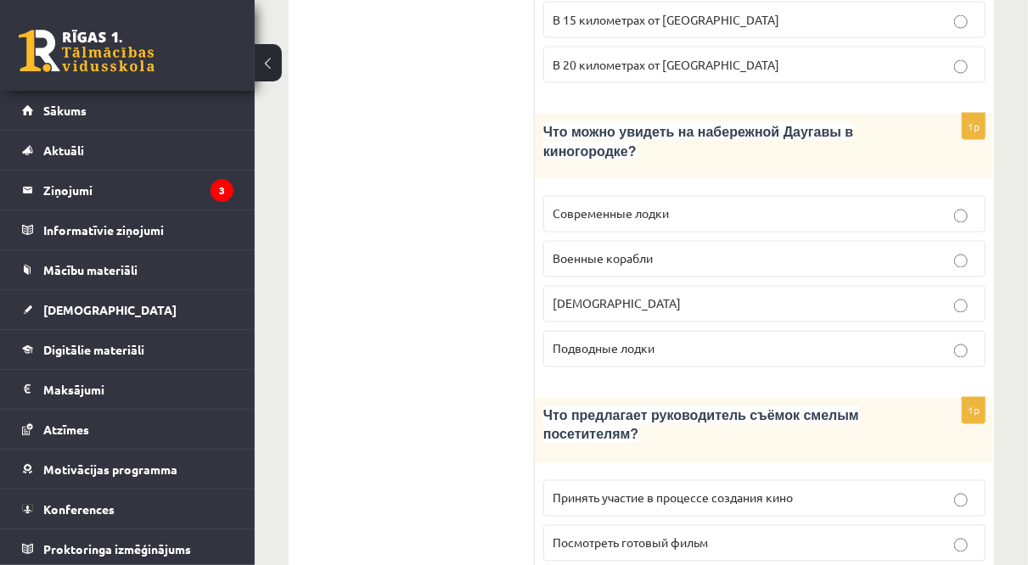
scroll to position [1354, 0]
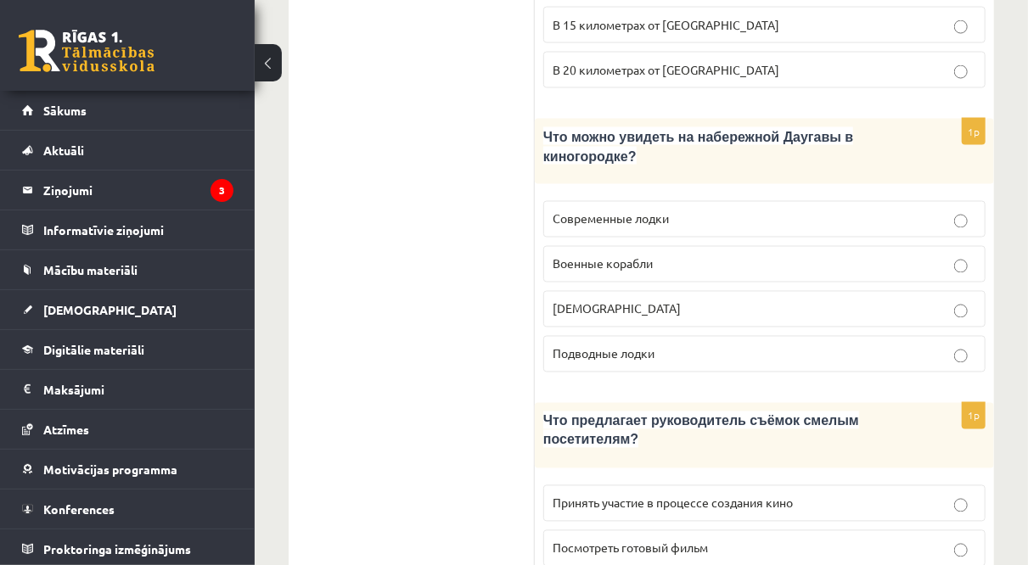
click at [617, 301] on p "Кораблики" at bounding box center [765, 310] width 424 height 18
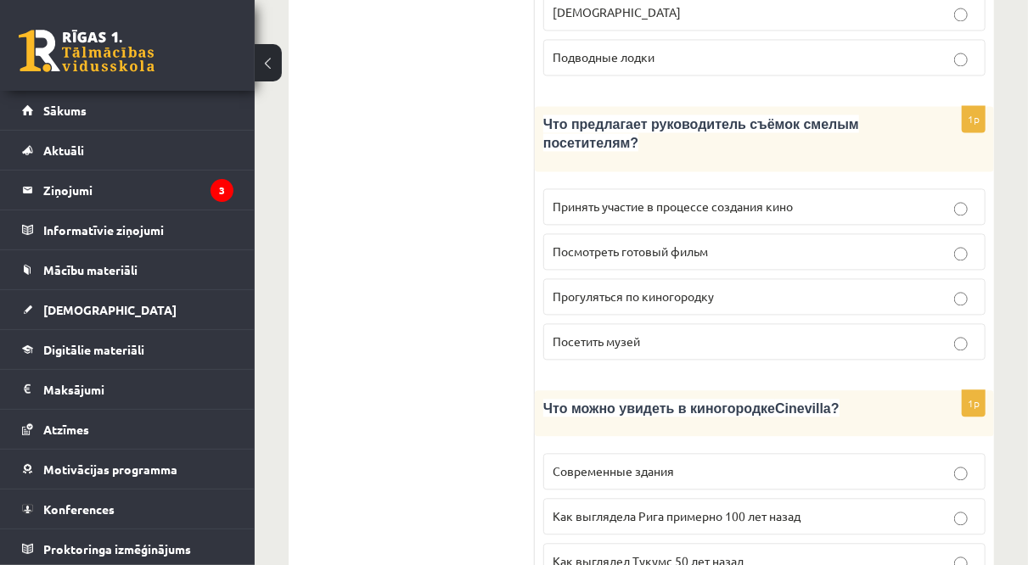
scroll to position [1653, 0]
click at [616, 197] on span "Принять участие в процессе создания кино" at bounding box center [673, 204] width 240 height 15
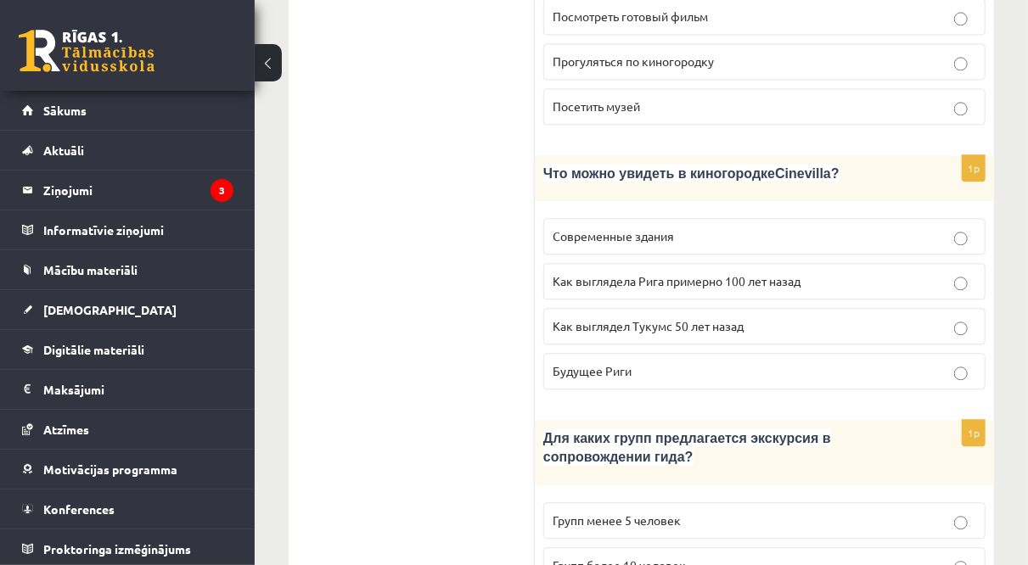
scroll to position [1888, 0]
click at [614, 262] on label "Как выглядела Рига примерно 100 лет назад" at bounding box center [764, 280] width 442 height 37
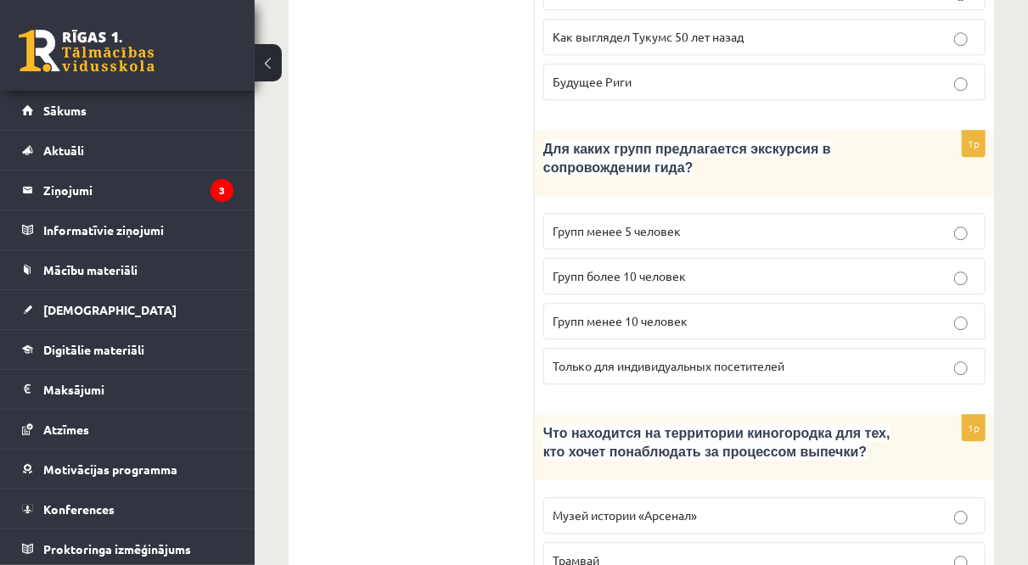
scroll to position [2175, 0]
click at [594, 268] on p "Групп более 10 человек" at bounding box center [765, 277] width 424 height 18
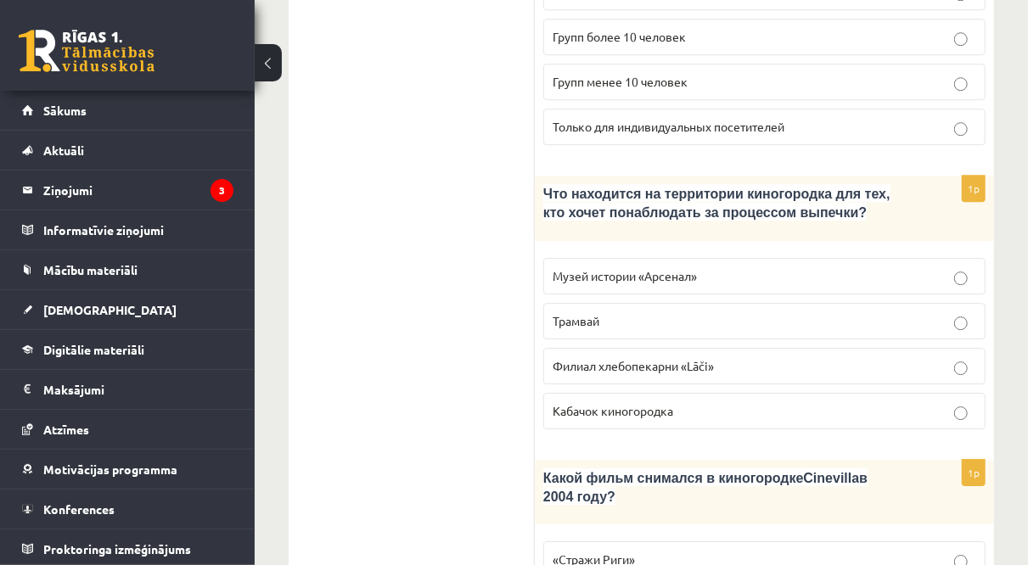
scroll to position [2415, 0]
click at [616, 358] on p "Филиал хлебопекарни «Lāči»" at bounding box center [765, 367] width 424 height 18
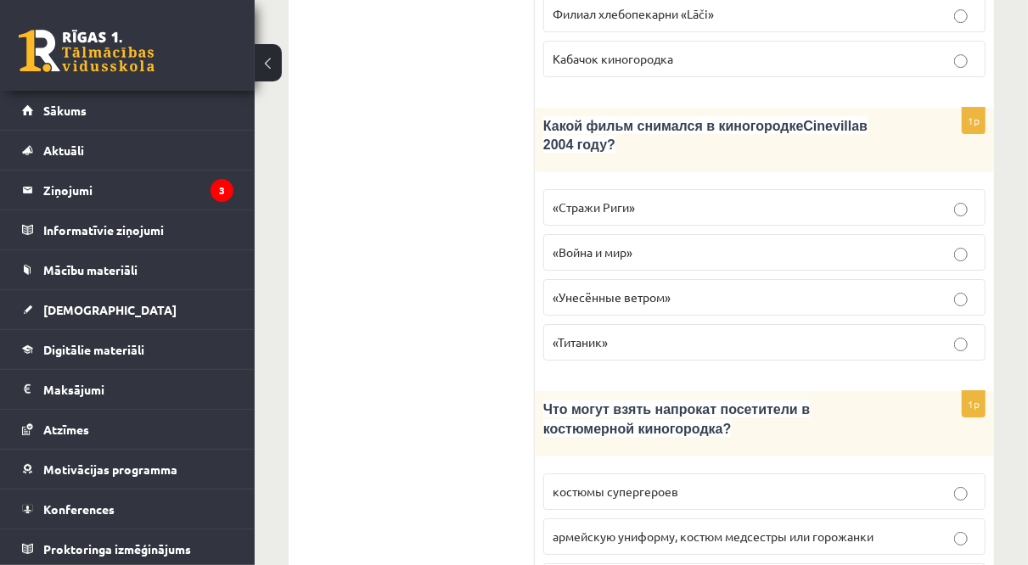
scroll to position [2695, 0]
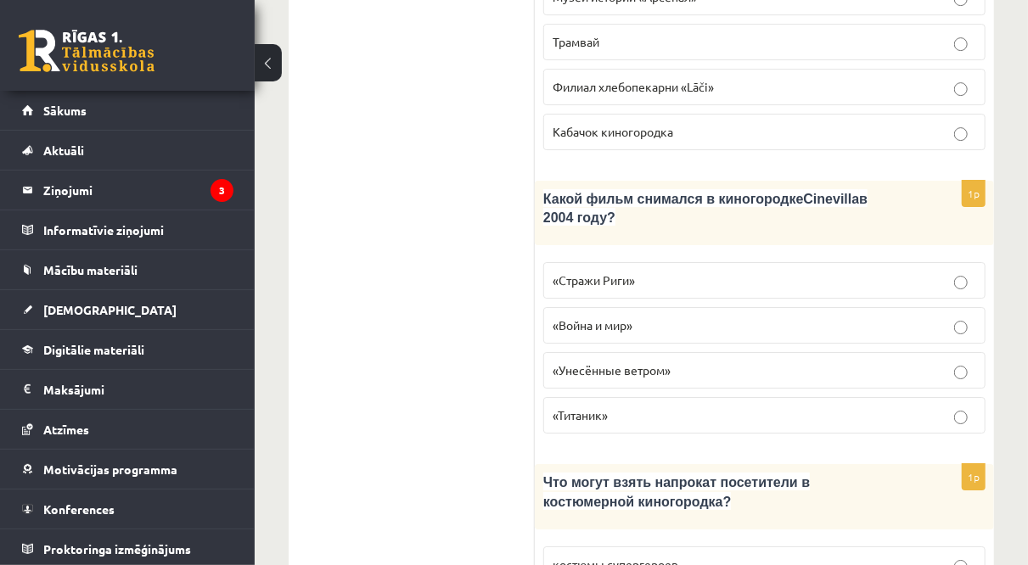
click at [646, 272] on p "«Стражи Риги»" at bounding box center [765, 281] width 424 height 18
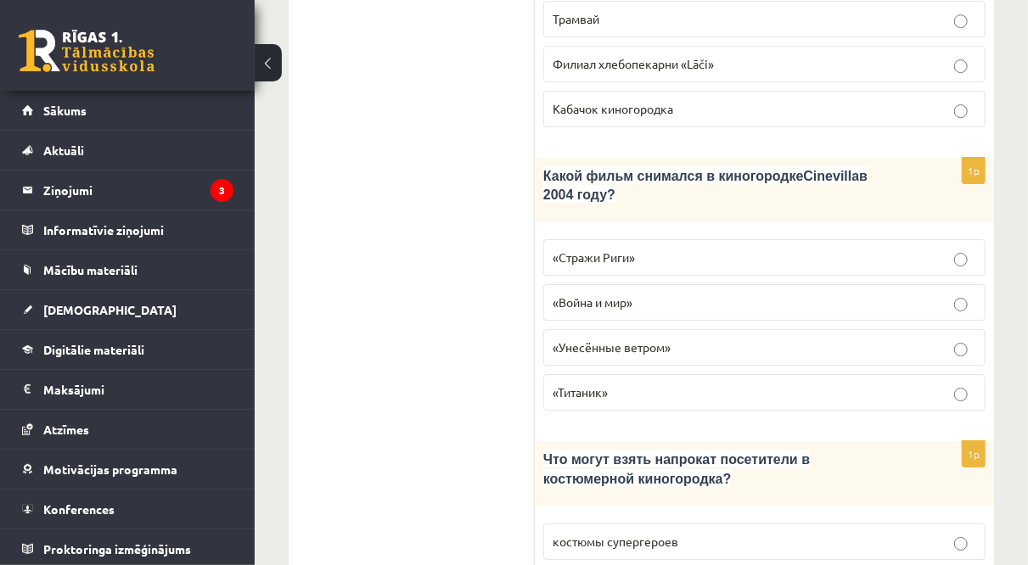
scroll to position [2768, 0]
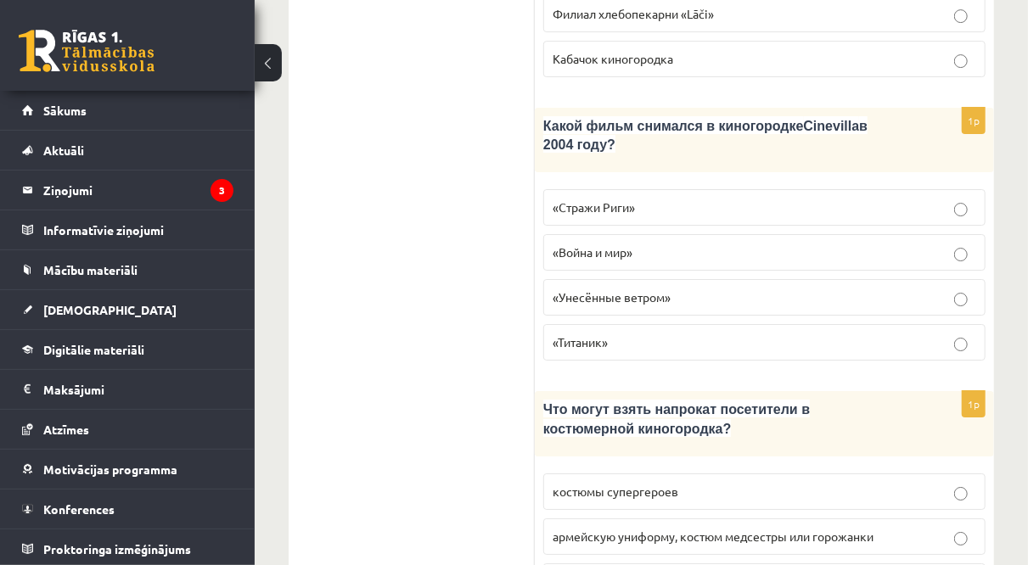
click at [678, 528] on p "армейскую униформу, костюм медсестры или горожанки" at bounding box center [765, 537] width 424 height 18
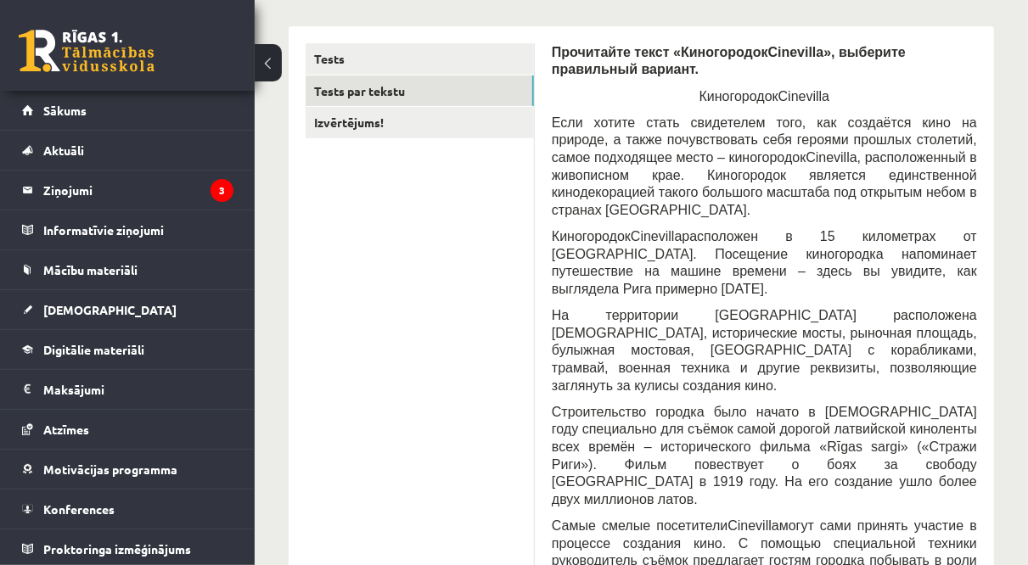
scroll to position [0, 0]
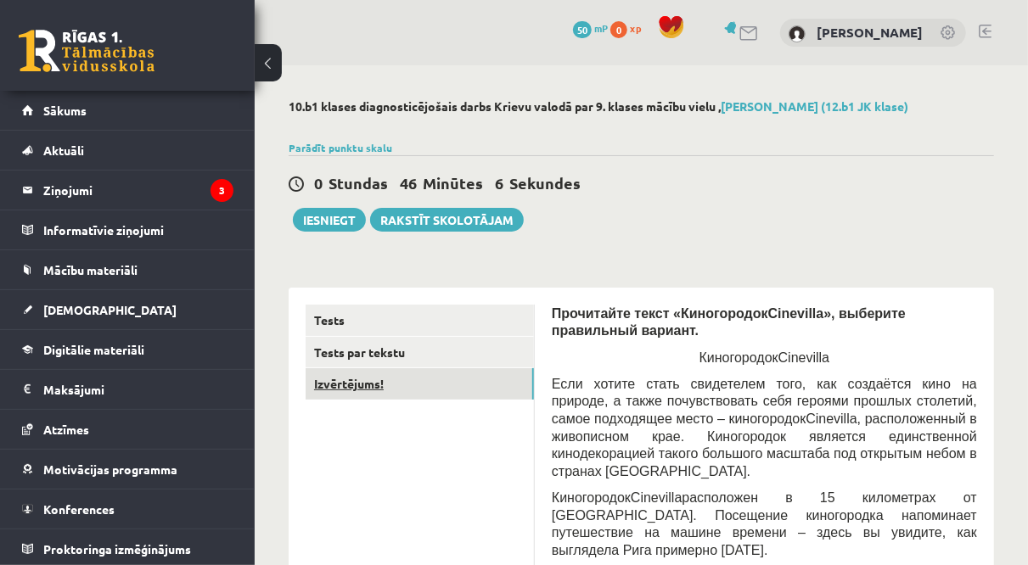
click at [327, 383] on link "Izvērtējums!" at bounding box center [420, 384] width 228 height 31
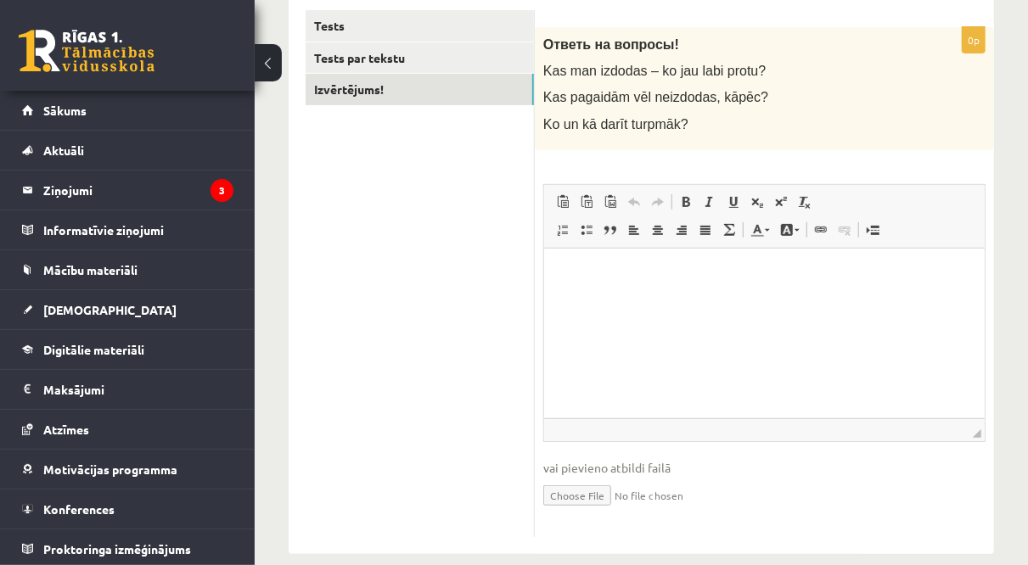
scroll to position [297, 0]
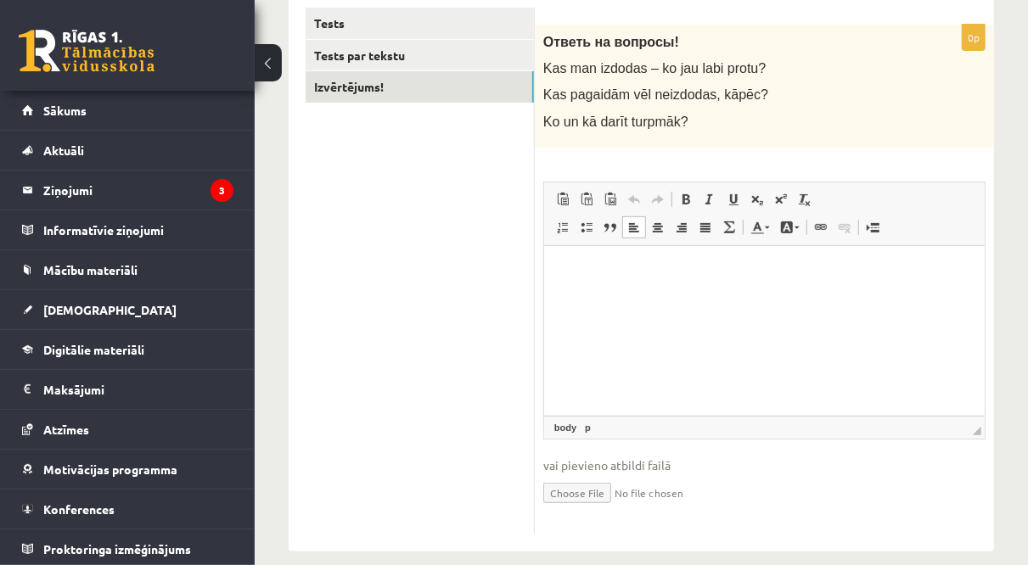
click at [595, 297] on html at bounding box center [763, 271] width 441 height 52
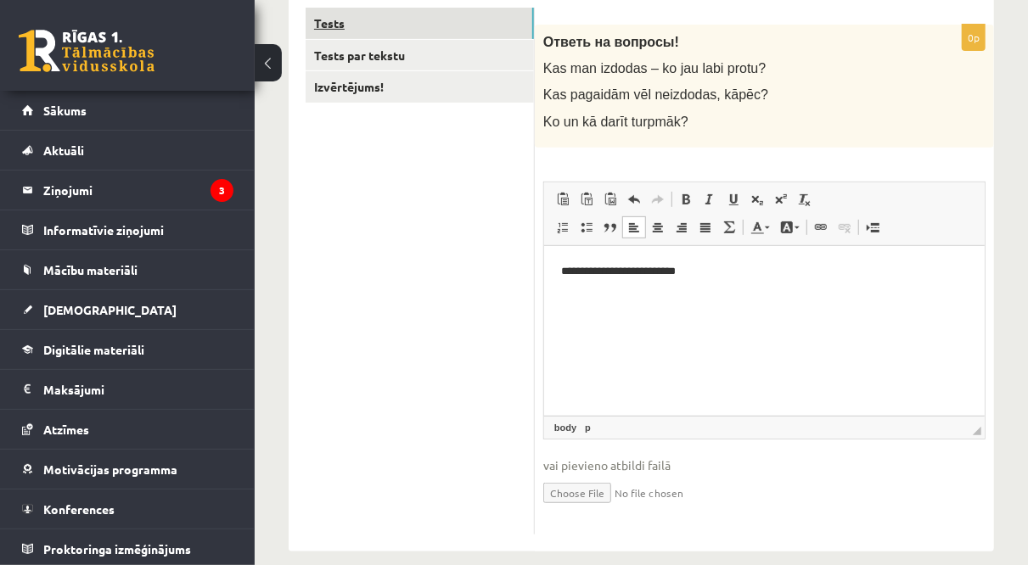
click at [402, 19] on link "Tests" at bounding box center [420, 23] width 228 height 31
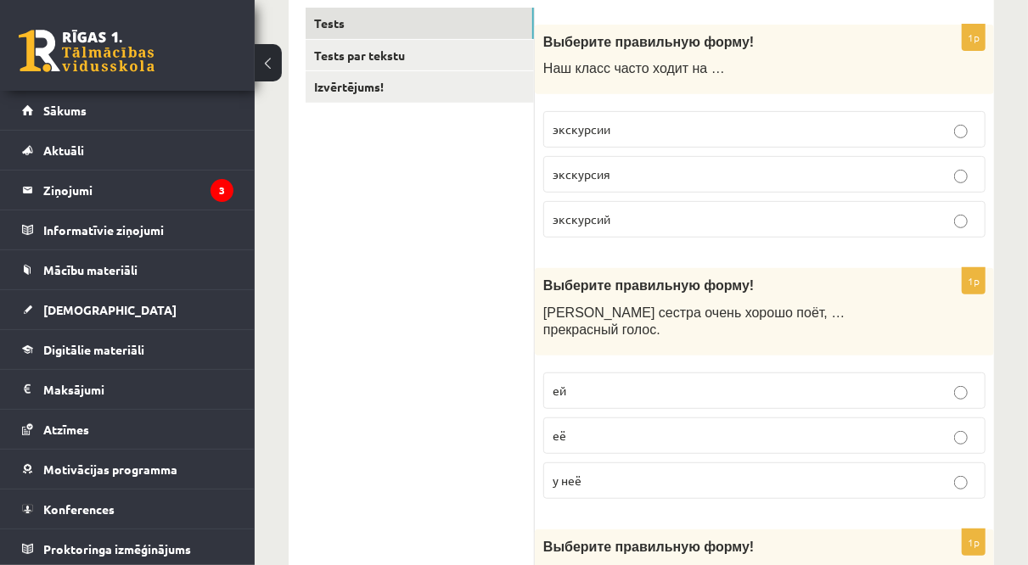
scroll to position [0, 0]
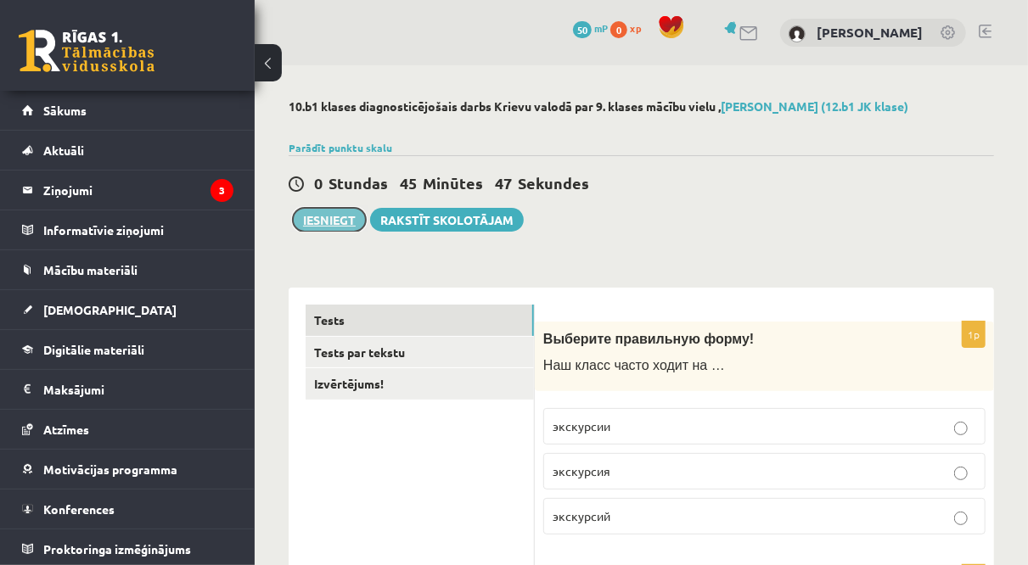
click at [317, 223] on button "Iesniegt" at bounding box center [329, 220] width 73 height 24
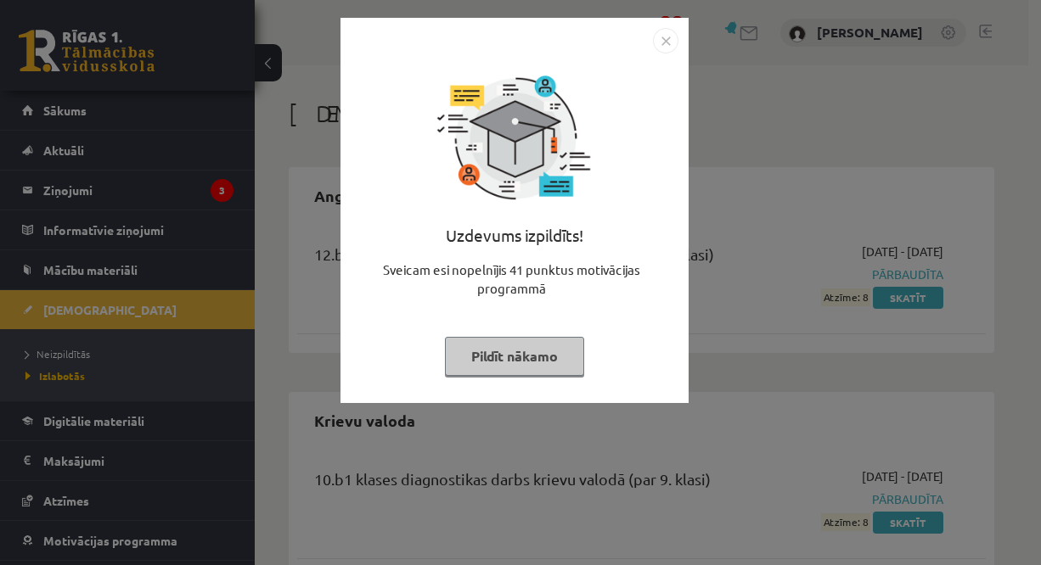
click at [527, 348] on button "Pildīt nākamo" at bounding box center [514, 356] width 139 height 39
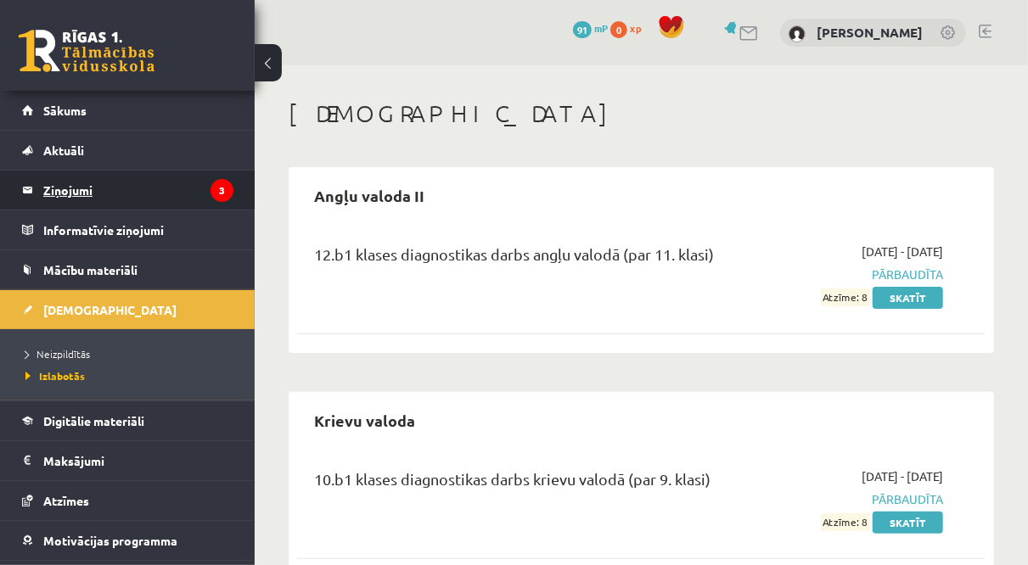
click at [73, 206] on legend "Ziņojumi 3" at bounding box center [138, 190] width 190 height 39
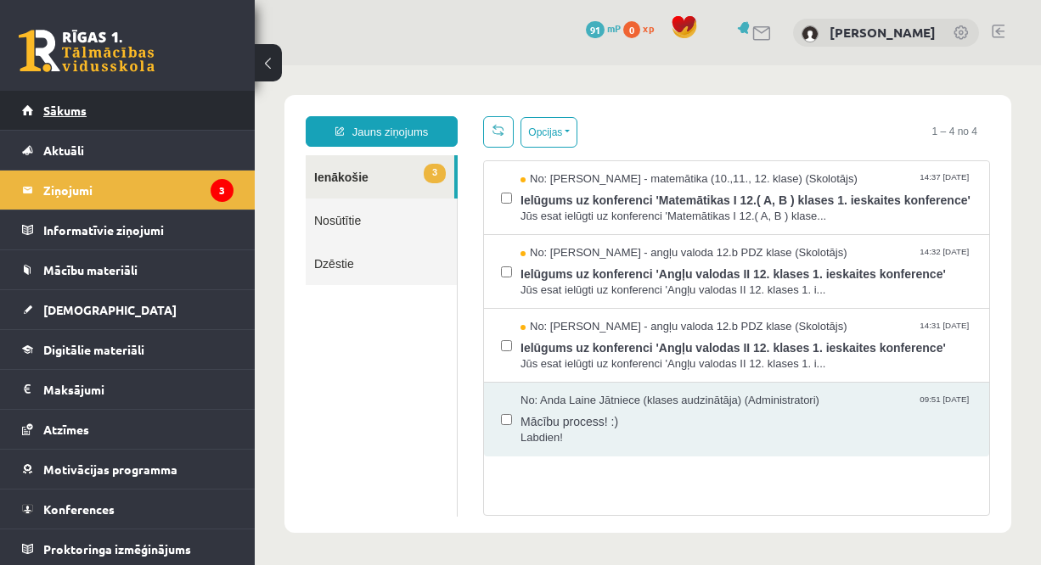
click at [48, 124] on link "Sākums" at bounding box center [127, 110] width 211 height 39
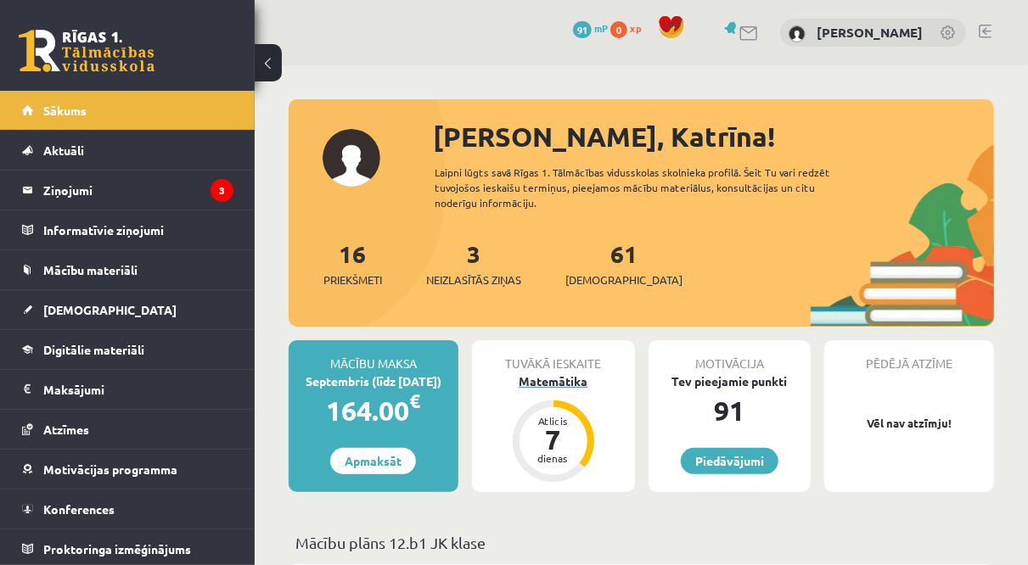
click at [565, 403] on div "Atlicis 7 dienas" at bounding box center [554, 442] width 82 height 82
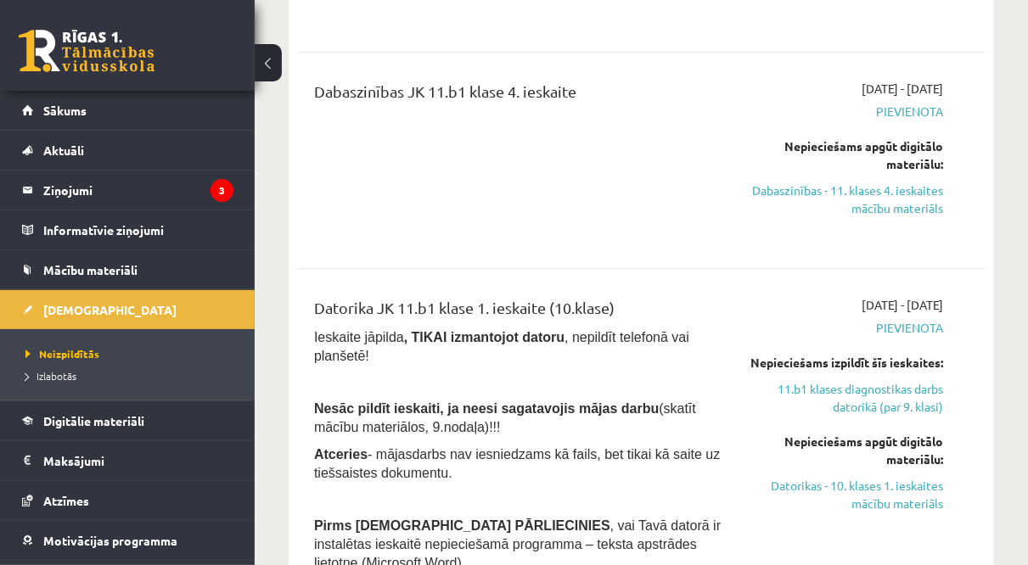
scroll to position [5098, 0]
click at [51, 370] on span "Izlabotās" at bounding box center [50, 376] width 51 height 14
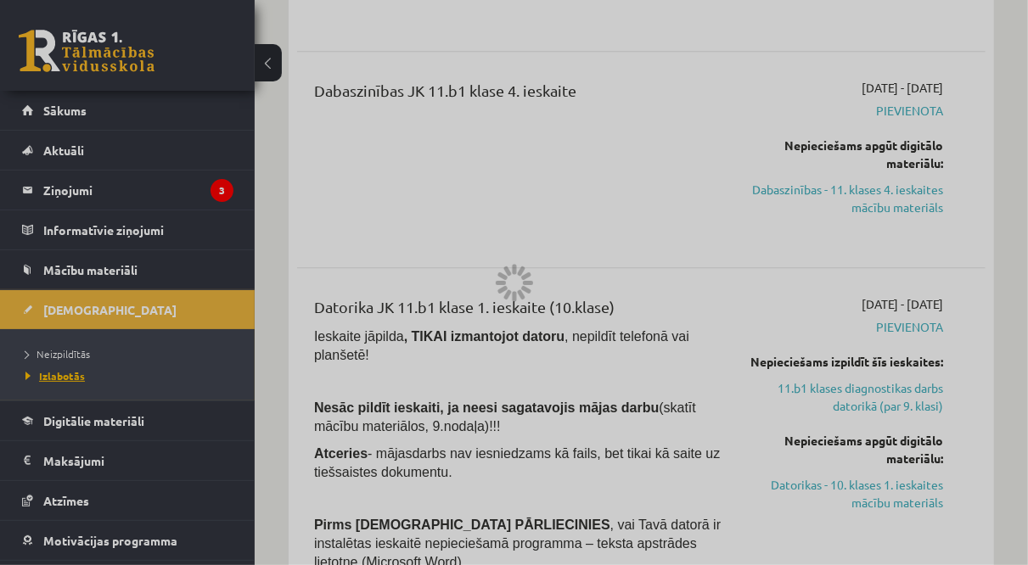
scroll to position [270, 0]
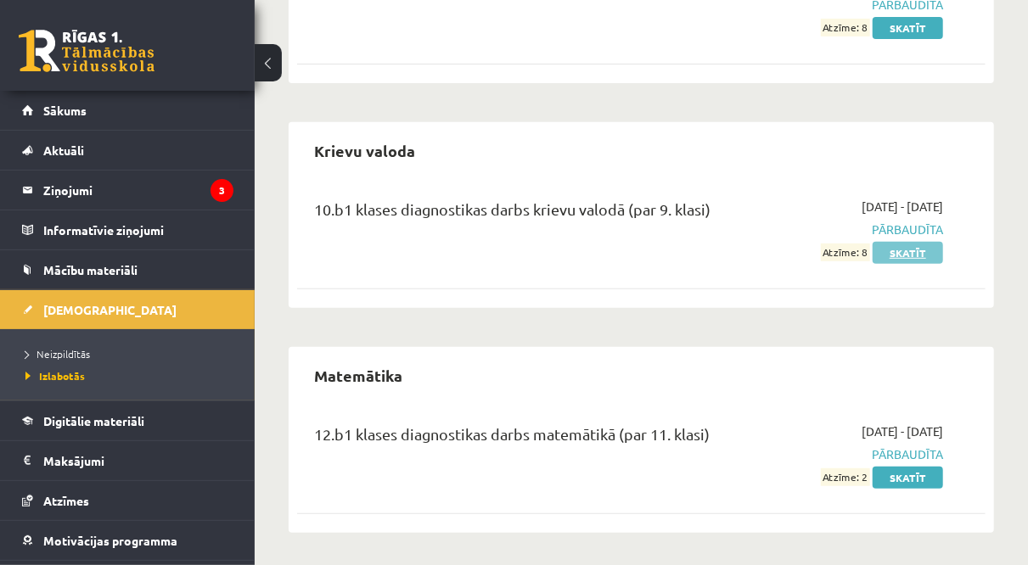
click at [923, 257] on link "Skatīt" at bounding box center [908, 253] width 70 height 22
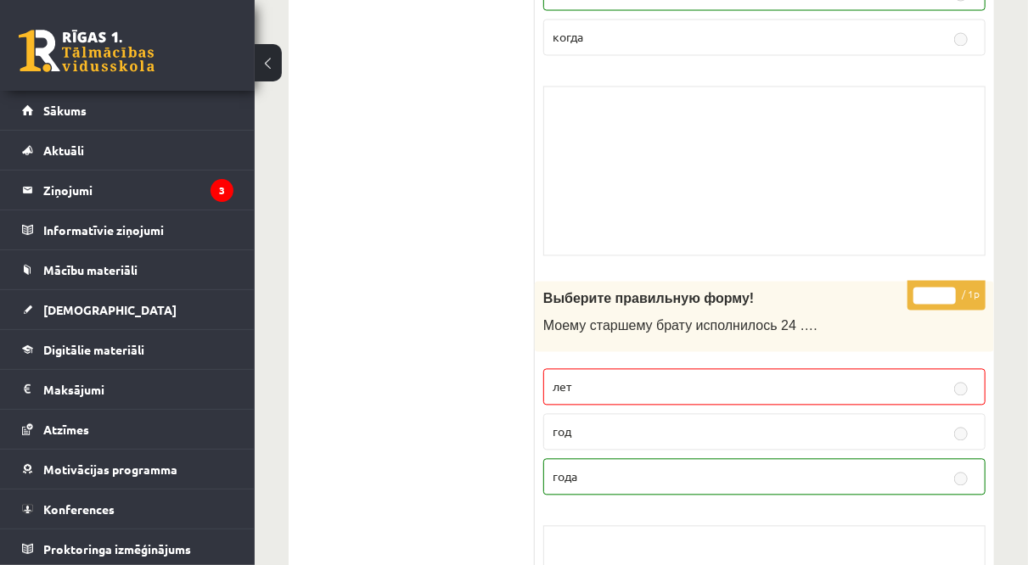
scroll to position [7689, 0]
